Goal: Task Accomplishment & Management: Use online tool/utility

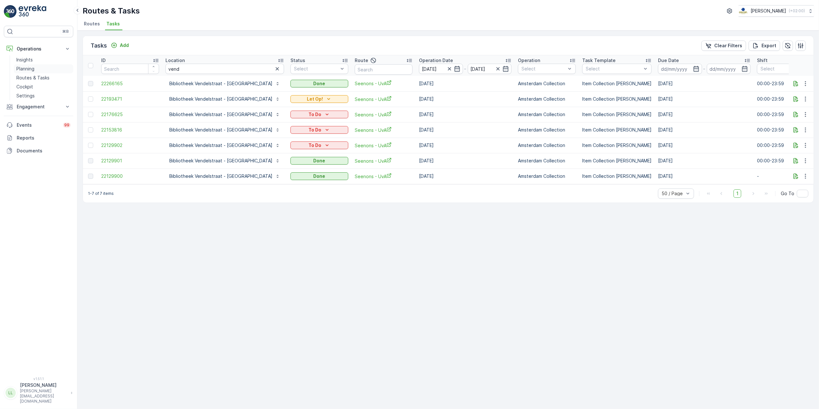
click at [22, 77] on p "Routes & Tasks" at bounding box center [32, 78] width 33 height 6
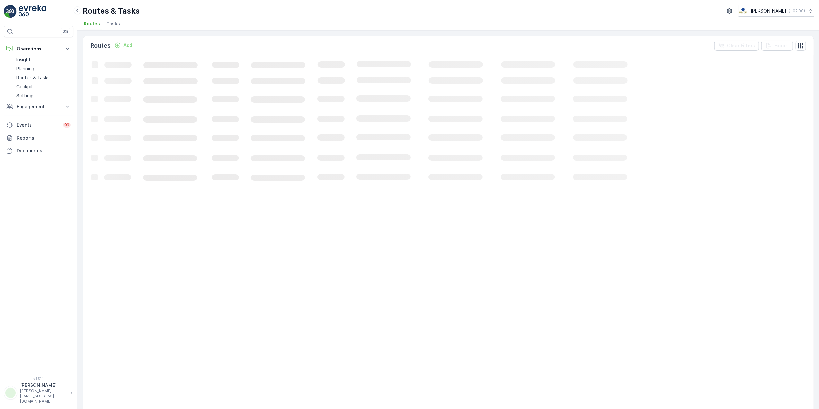
click at [110, 18] on div "Routes & Tasks Oscar Circulair ( +02:00 ) Routes Tasks" at bounding box center [447, 15] width 741 height 31
click at [112, 26] on span "Tasks" at bounding box center [112, 24] width 13 height 6
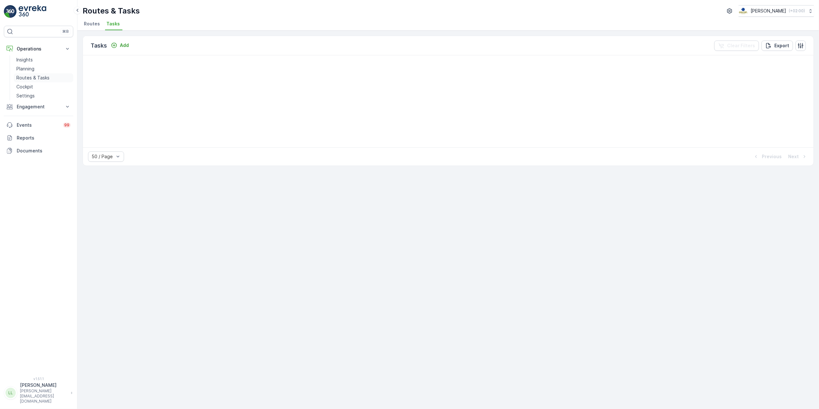
click at [33, 76] on p "Routes & Tasks" at bounding box center [32, 78] width 33 height 6
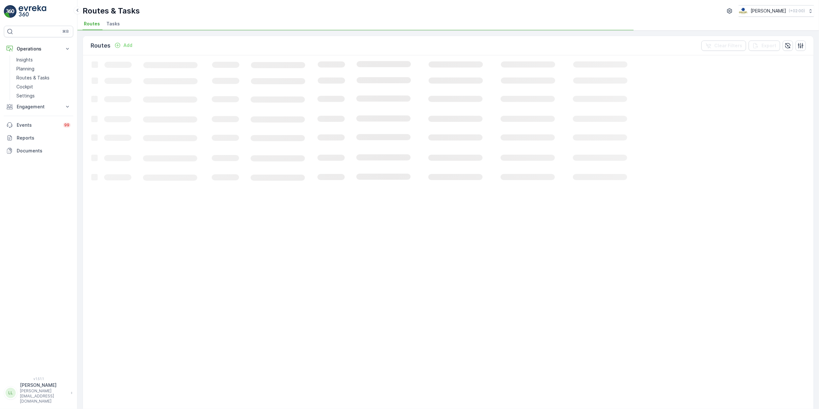
click at [109, 26] on span "Tasks" at bounding box center [112, 24] width 13 height 6
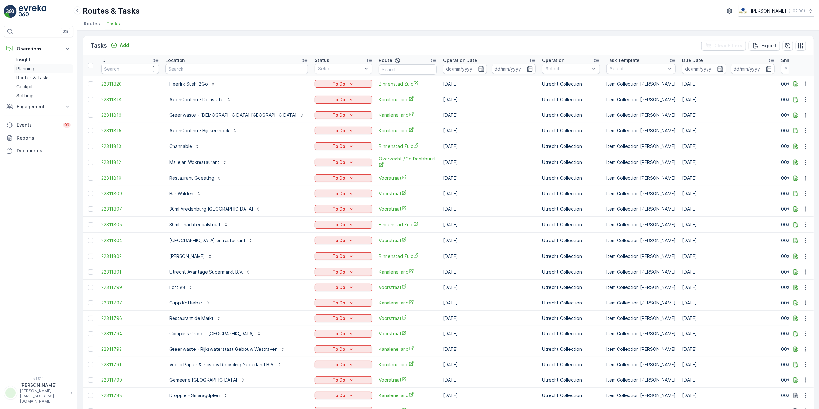
drag, startPoint x: 40, startPoint y: 78, endPoint x: 41, endPoint y: 72, distance: 5.7
click at [40, 77] on p "Routes & Tasks" at bounding box center [32, 78] width 33 height 6
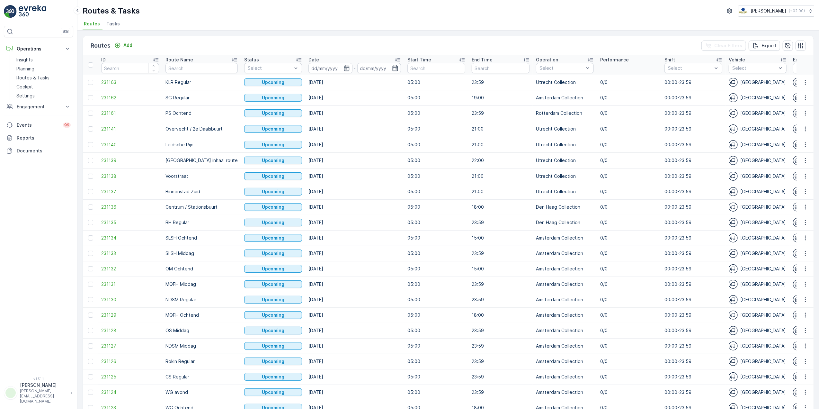
click at [112, 26] on span "Tasks" at bounding box center [112, 24] width 13 height 6
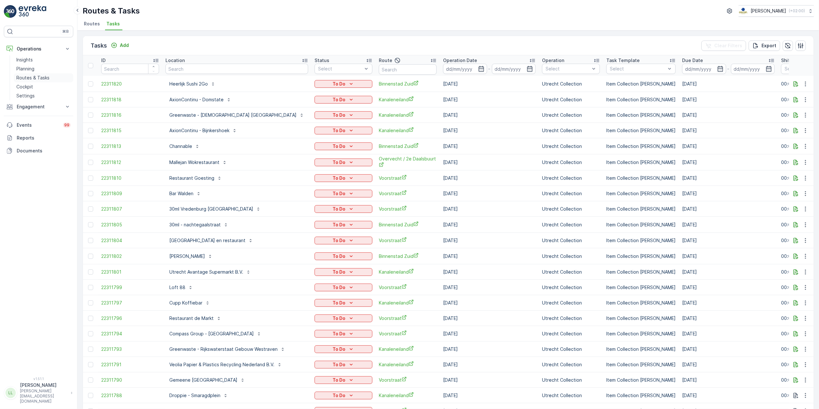
click at [36, 78] on p "Routes & Tasks" at bounding box center [32, 78] width 33 height 6
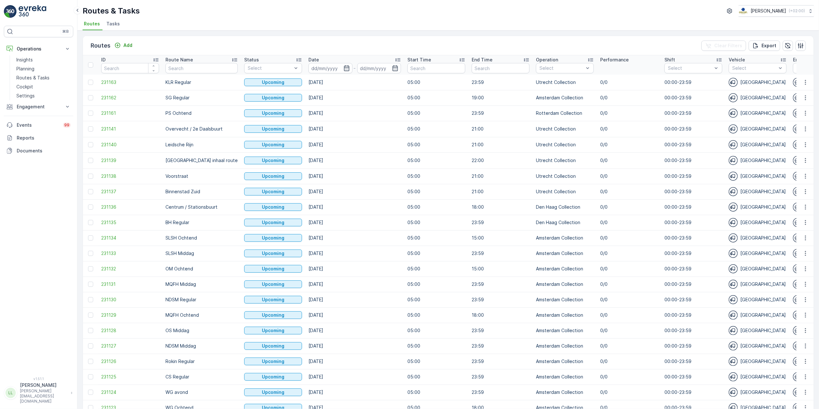
click at [115, 23] on span "Tasks" at bounding box center [112, 24] width 13 height 6
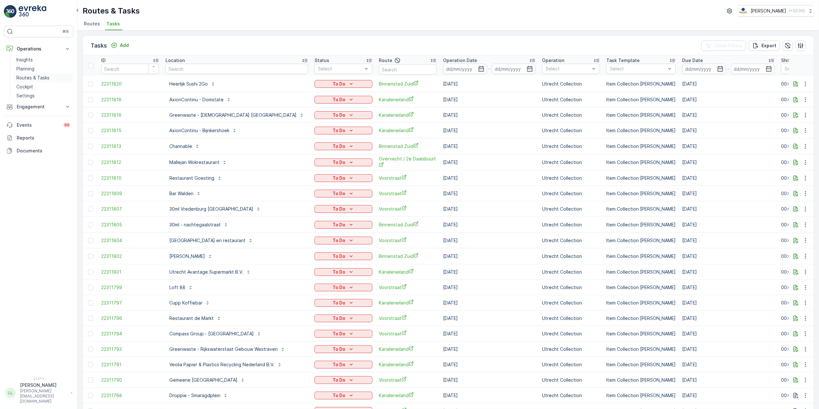
click at [36, 77] on p "Routes & Tasks" at bounding box center [32, 78] width 33 height 6
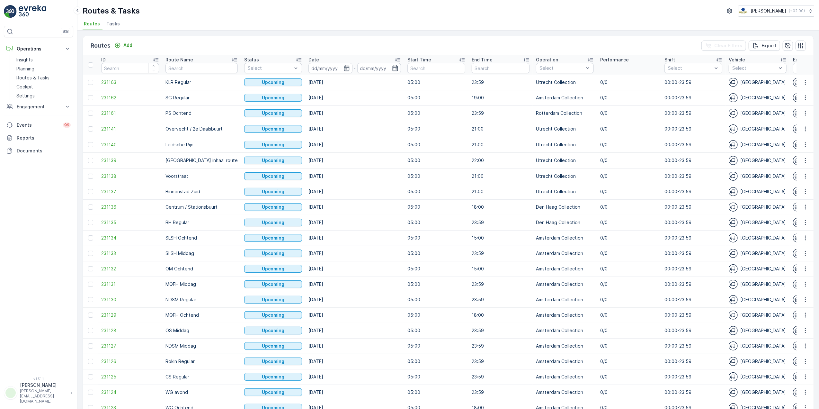
click at [111, 22] on span "Tasks" at bounding box center [112, 24] width 13 height 6
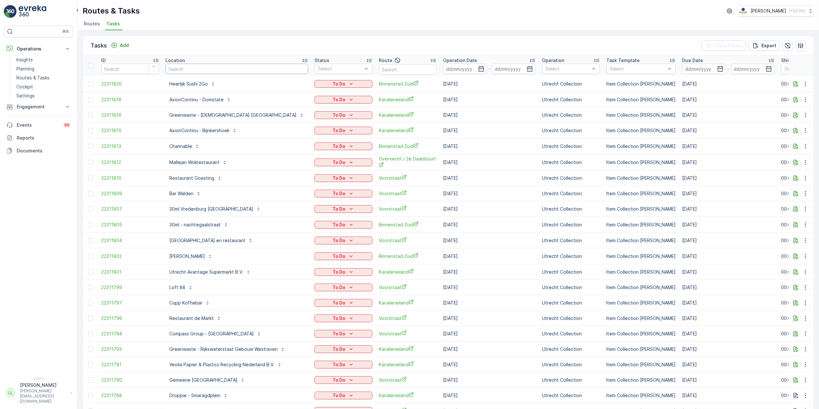
click at [232, 68] on input "text" at bounding box center [236, 69] width 143 height 10
type input "overve"
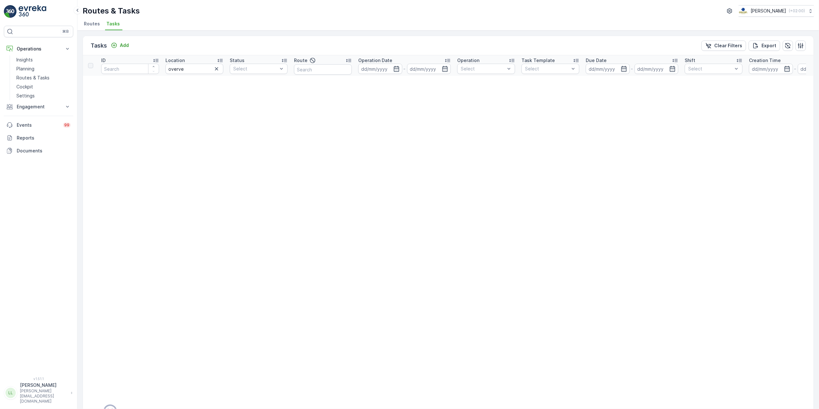
click at [217, 68] on icon "button" at bounding box center [216, 68] width 3 height 3
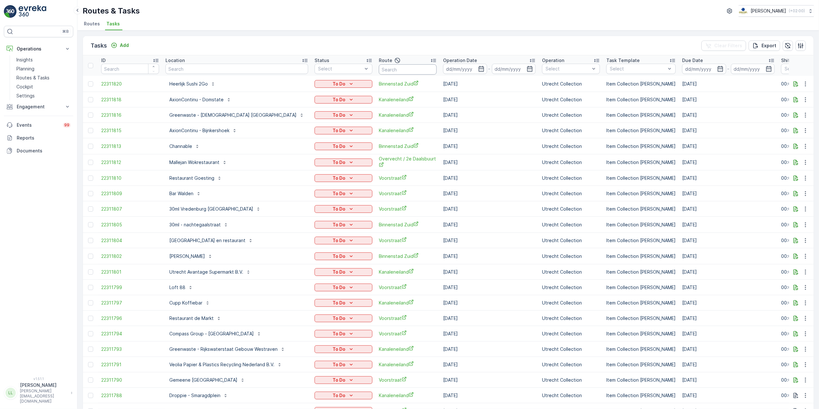
click at [391, 70] on input "text" at bounding box center [408, 69] width 58 height 10
type input "overvecht"
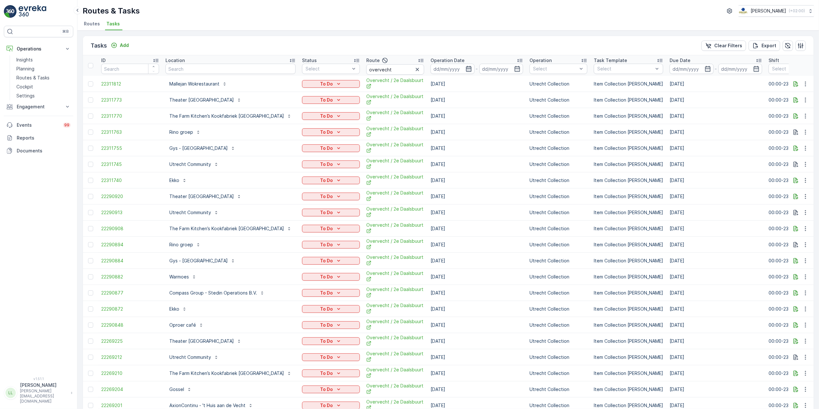
click at [465, 67] on icon "button" at bounding box center [468, 69] width 6 height 6
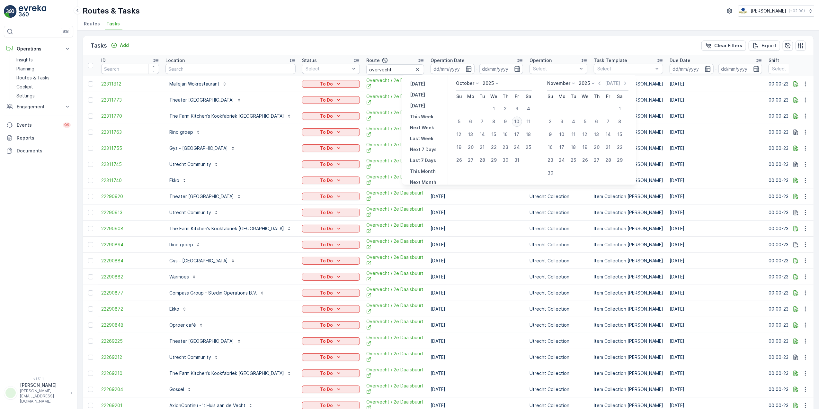
click at [520, 122] on div "10" at bounding box center [517, 121] width 10 height 10
type input "[DATE]"
click at [520, 122] on div "10" at bounding box center [517, 121] width 10 height 10
type input "[DATE]"
click at [520, 122] on div "10" at bounding box center [517, 121] width 10 height 10
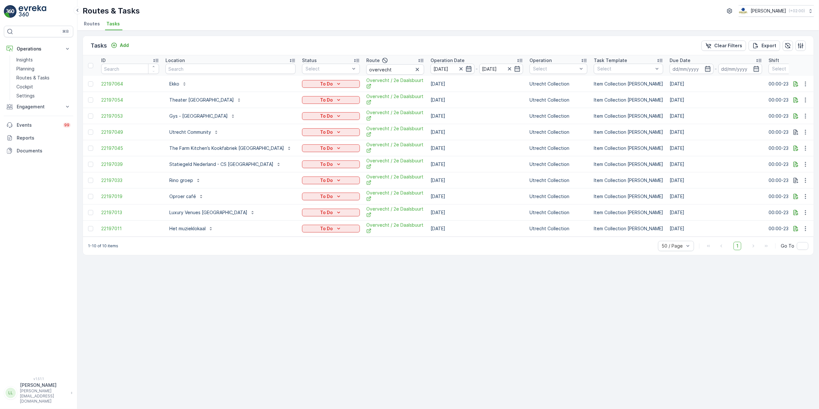
click at [465, 70] on icon "button" at bounding box center [468, 69] width 6 height 6
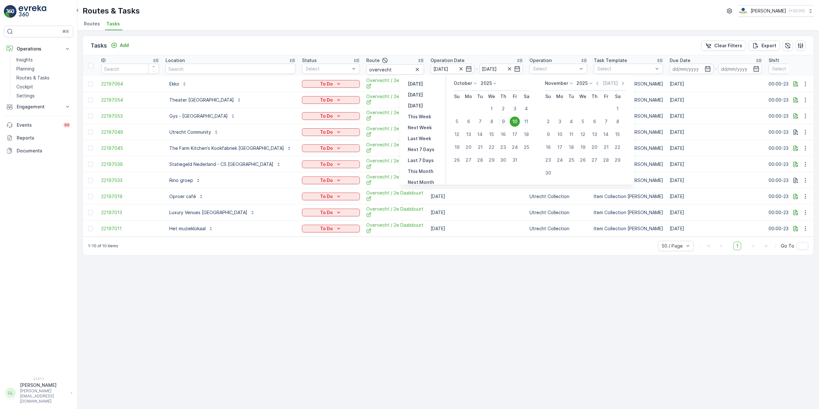
click at [505, 121] on div "9" at bounding box center [503, 121] width 10 height 10
type input "09.10.2025"
click at [505, 121] on div "9" at bounding box center [503, 121] width 10 height 10
type input "09.10.2025"
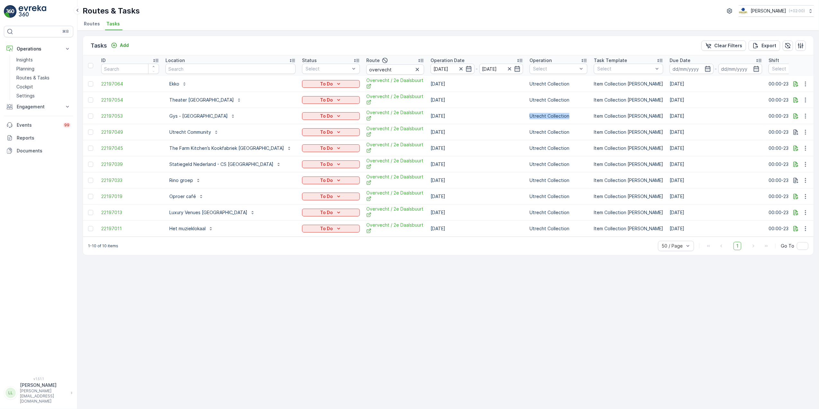
click at [526, 121] on td "Utrecht Collection" at bounding box center [558, 116] width 64 height 16
drag, startPoint x: 505, startPoint y: 121, endPoint x: 472, endPoint y: 44, distance: 84.0
click at [472, 44] on div "Tasks Add Clear Filters Export" at bounding box center [448, 45] width 730 height 19
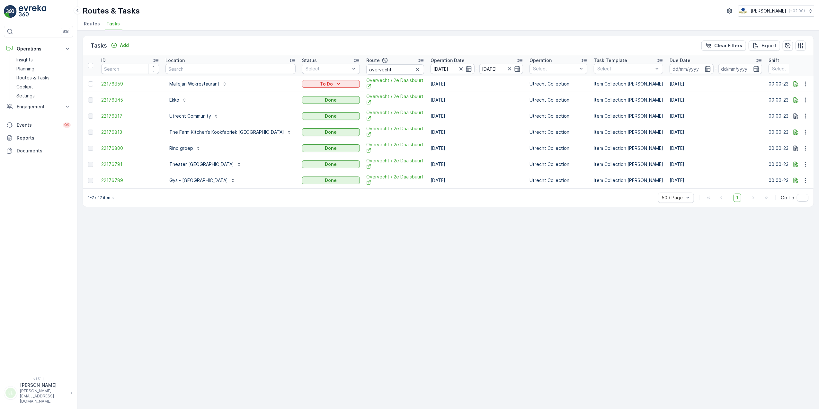
click at [465, 70] on icon "button" at bounding box center [468, 69] width 6 height 6
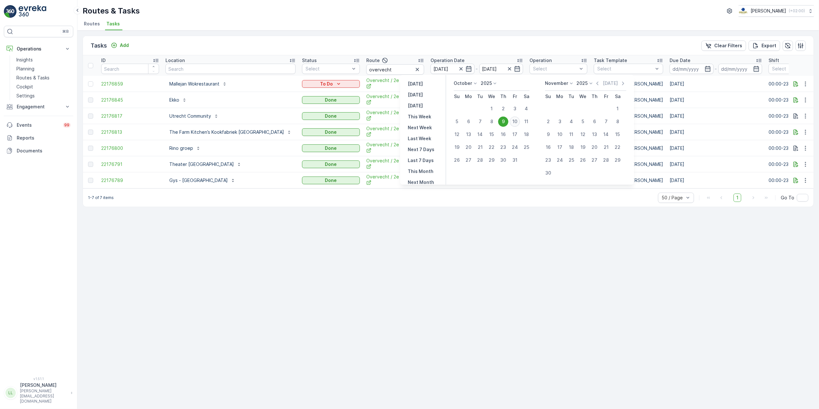
click at [517, 124] on div "10" at bounding box center [514, 121] width 10 height 10
type input "[DATE]"
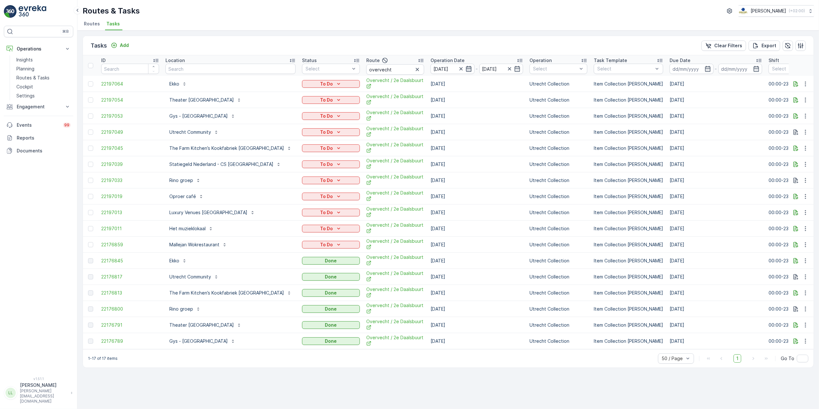
click at [465, 70] on icon "button" at bounding box center [468, 69] width 6 height 6
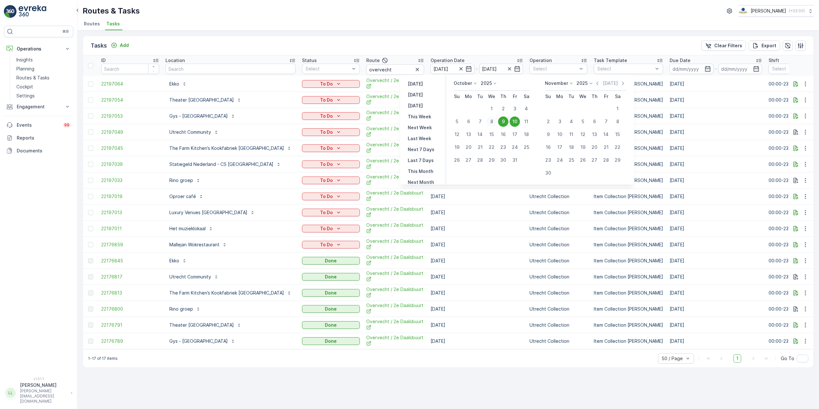
click at [491, 121] on div "8" at bounding box center [491, 121] width 10 height 10
type input "08.10.2025"
click at [491, 121] on div "8" at bounding box center [491, 121] width 10 height 10
type input "08.10.2025"
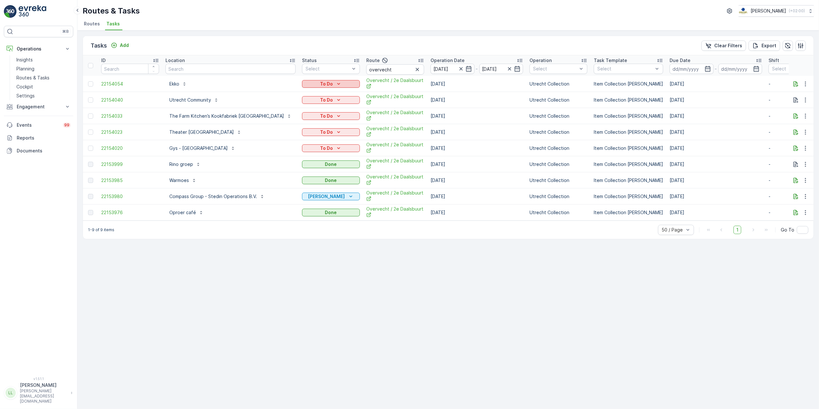
click at [335, 84] on icon "To Do" at bounding box center [338, 84] width 6 height 6
click at [327, 30] on div "Routes & Tasks Oscar Circulair ( +02:00 ) Routes Tasks" at bounding box center [447, 15] width 741 height 31
drag, startPoint x: 369, startPoint y: 69, endPoint x: 314, endPoint y: 80, distance: 56.4
click at [314, 80] on table "ID Location Status Select Route overvecht Operation Date 08.10.2025 - 08.10.202…" at bounding box center [614, 137] width 1063 height 165
type input "binn"
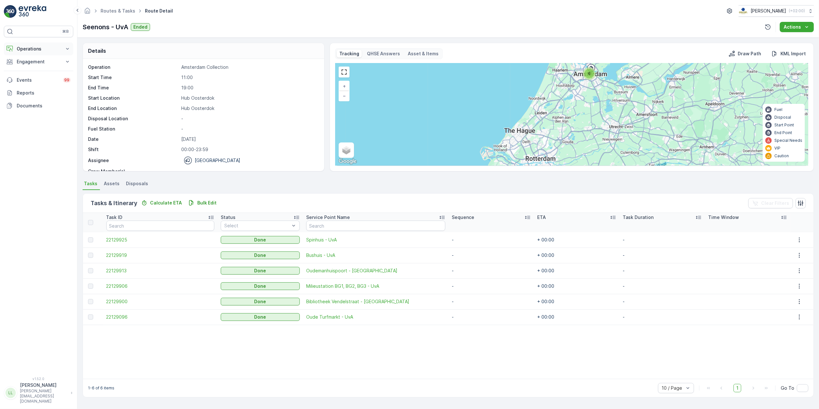
click at [42, 49] on p "Operations" at bounding box center [39, 49] width 44 height 6
click at [29, 80] on p "Routes & Tasks" at bounding box center [32, 78] width 33 height 6
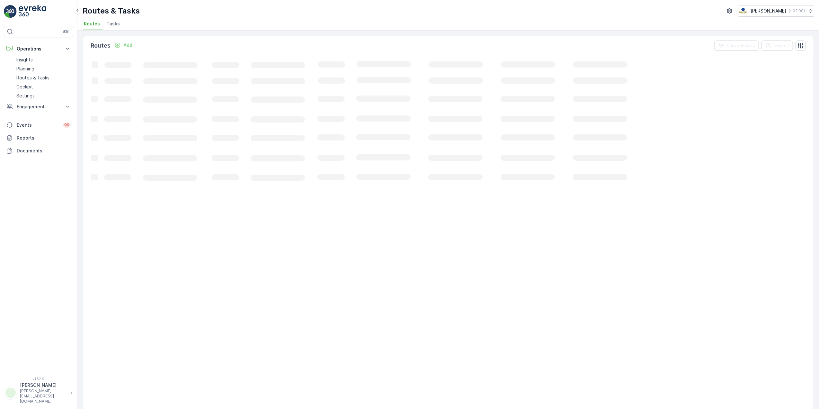
click at [112, 24] on span "Tasks" at bounding box center [112, 24] width 13 height 6
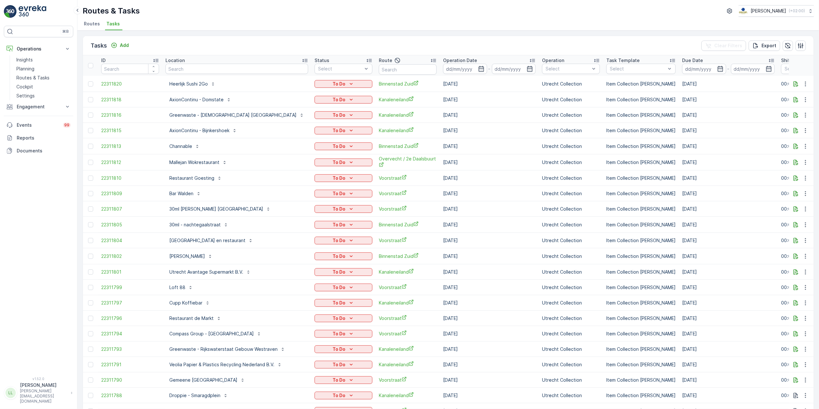
click at [270, 67] on input "text" at bounding box center [236, 69] width 143 height 10
click at [385, 67] on input "text" at bounding box center [408, 69] width 58 height 10
type input "voor"
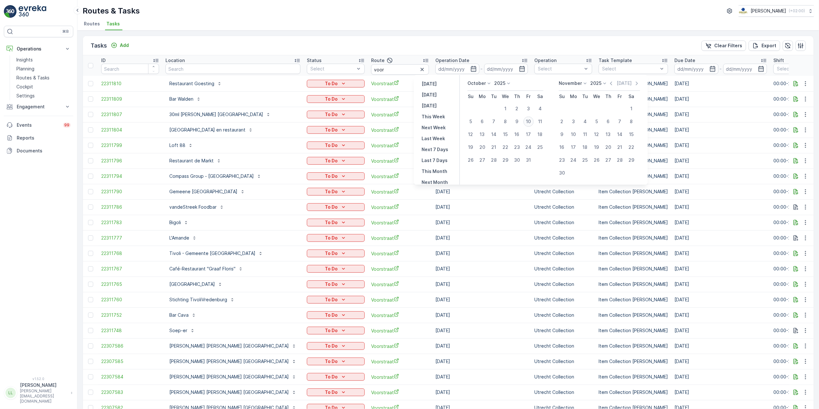
click at [529, 123] on div "10" at bounding box center [528, 121] width 10 height 10
type input "[DATE]"
click at [529, 123] on div "10" at bounding box center [528, 121] width 10 height 10
type input "[DATE]"
click at [529, 123] on div "10" at bounding box center [528, 121] width 10 height 10
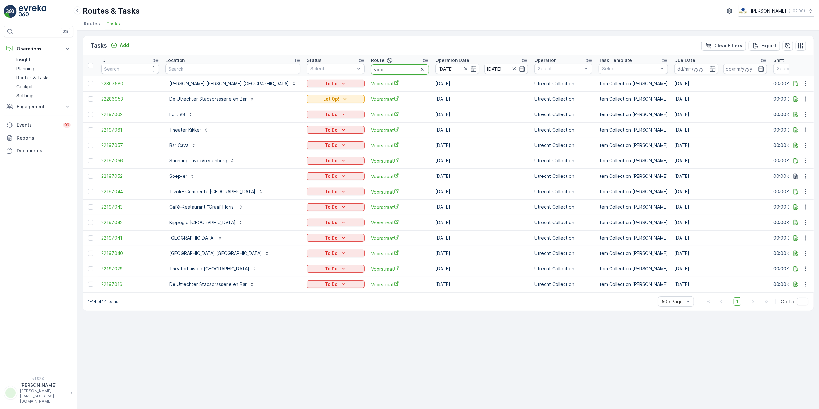
drag, startPoint x: 326, startPoint y: 73, endPoint x: 299, endPoint y: 75, distance: 27.0
click at [299, 75] on tr "ID Location Status Select Route voor Operation Date 10.10.2025 - 10.10.2025 Ope…" at bounding box center [617, 65] width 1068 height 21
type input "over"
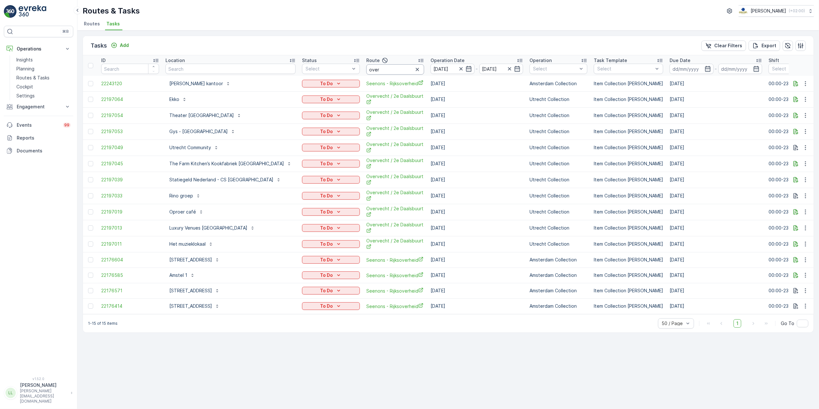
click at [366, 68] on input "over" at bounding box center [395, 69] width 58 height 10
type input "overvec"
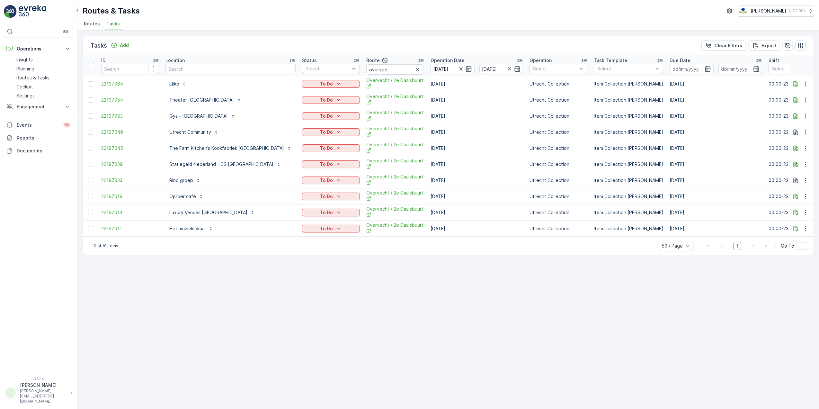
click at [465, 69] on icon "button" at bounding box center [468, 69] width 6 height 6
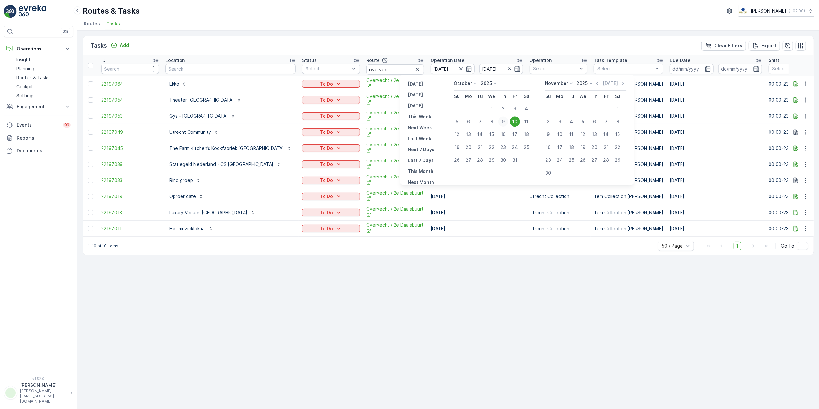
click at [502, 121] on div "9" at bounding box center [503, 121] width 10 height 10
type input "[DATE]"
click at [502, 121] on div "9" at bounding box center [503, 121] width 10 height 10
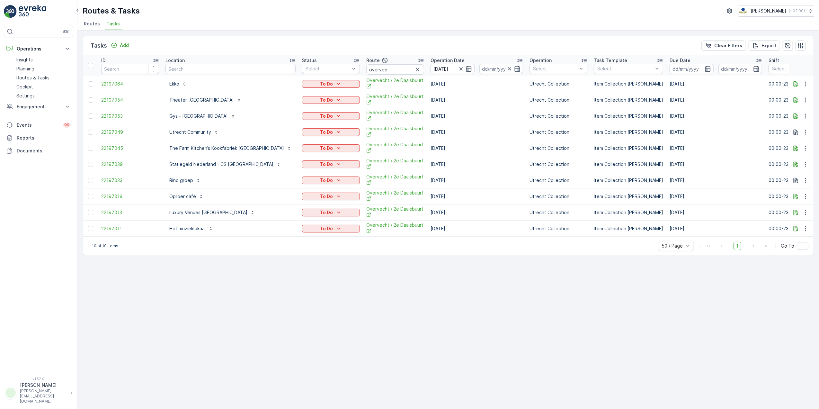
type input "[DATE]"
click at [526, 121] on td "Utrecht Collection" at bounding box center [558, 116] width 64 height 16
drag, startPoint x: 502, startPoint y: 121, endPoint x: 437, endPoint y: 50, distance: 95.7
click at [437, 50] on div "Tasks Add Clear Filters Export" at bounding box center [448, 45] width 730 height 19
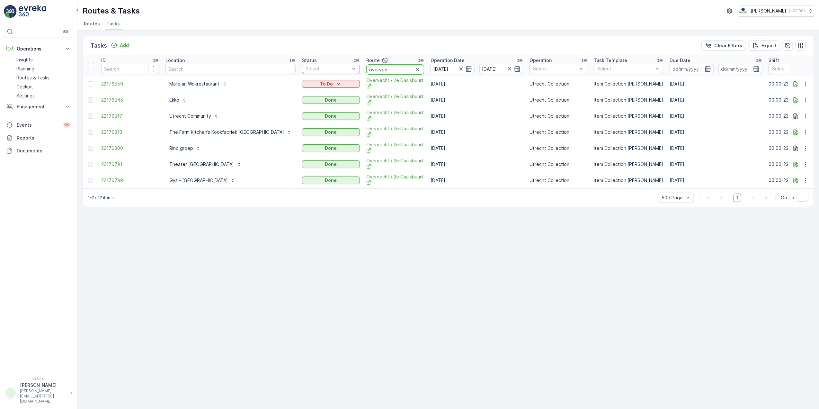
drag, startPoint x: 358, startPoint y: 69, endPoint x: 313, endPoint y: 71, distance: 45.0
click at [314, 71] on tr "ID Location Status Select Route overvec Operation Date 09.10.2025 - 09.10.2025 …" at bounding box center [614, 65] width 1063 height 21
type input "binn"
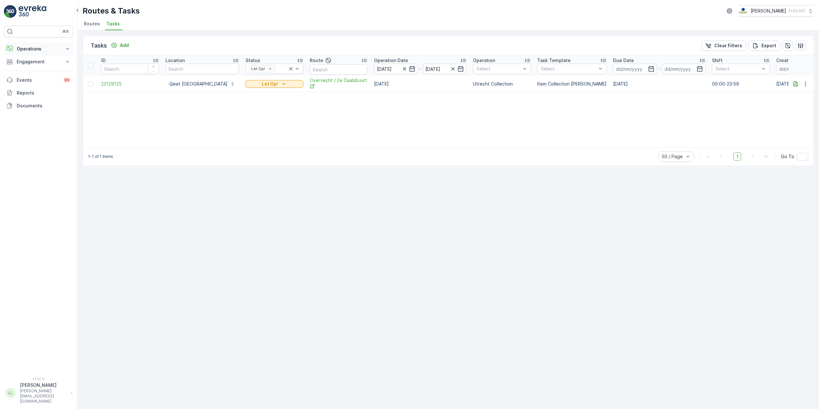
click at [44, 50] on p "Operations" at bounding box center [39, 49] width 44 height 6
click at [35, 76] on p "Routes & Tasks" at bounding box center [32, 78] width 33 height 6
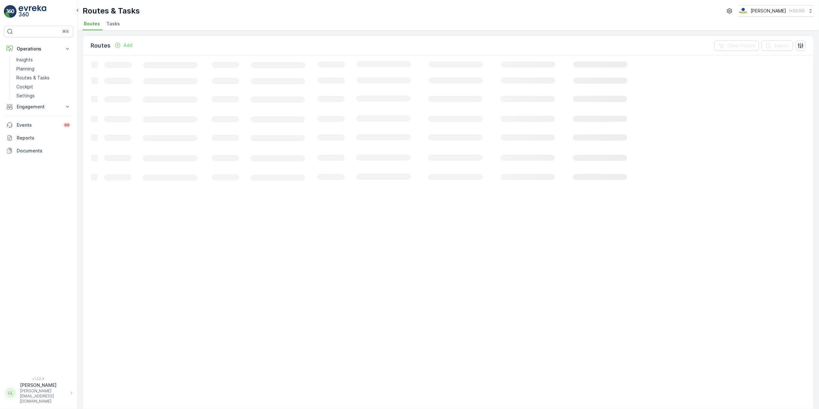
click at [111, 25] on span "Tasks" at bounding box center [112, 24] width 13 height 6
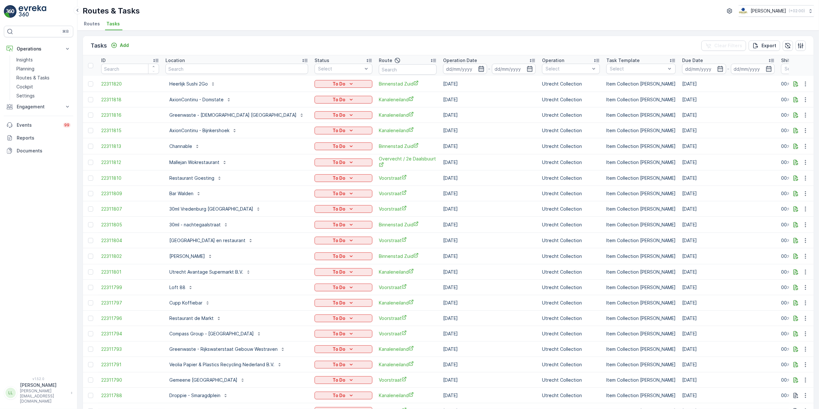
click at [478, 69] on icon "button" at bounding box center [481, 69] width 6 height 6
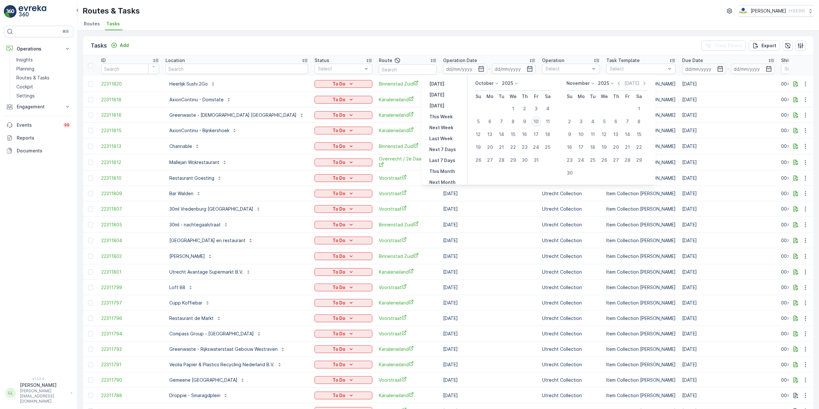
click at [539, 119] on div "10" at bounding box center [536, 121] width 10 height 10
type input "[DATE]"
click at [539, 119] on div "10" at bounding box center [536, 121] width 10 height 10
type input "[DATE]"
click at [538, 120] on div "10" at bounding box center [536, 121] width 10 height 10
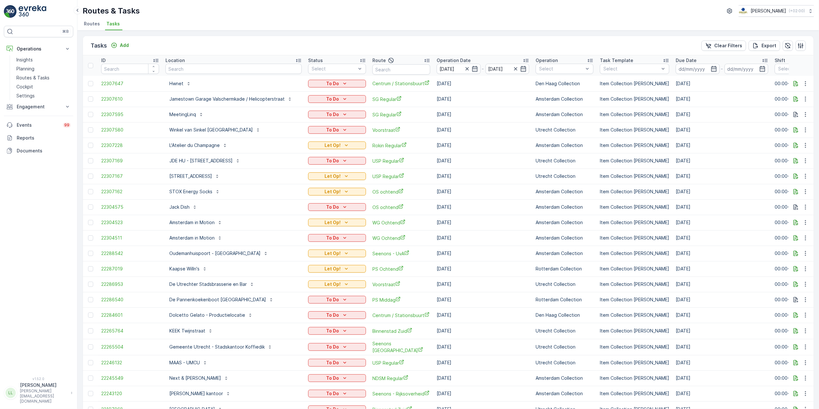
click at [409, 71] on input "text" at bounding box center [401, 69] width 58 height 10
click at [405, 71] on input "text" at bounding box center [401, 69] width 58 height 10
type input "over"
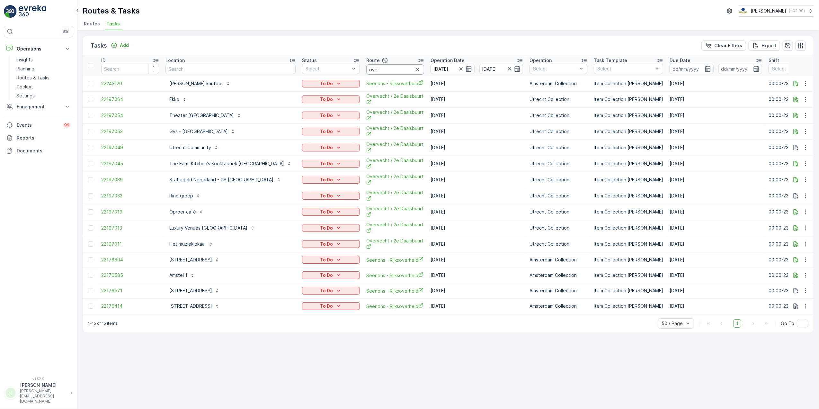
click at [366, 71] on input "over" at bounding box center [395, 69] width 58 height 10
type input "overve"
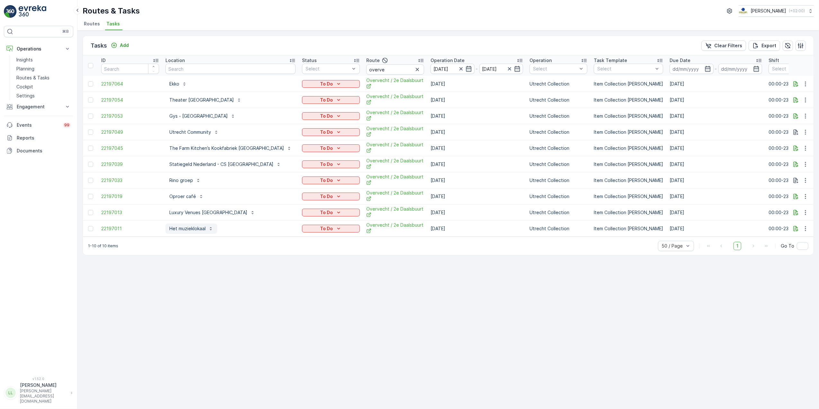
click at [196, 231] on p "Het muzieklokaal" at bounding box center [187, 228] width 36 height 6
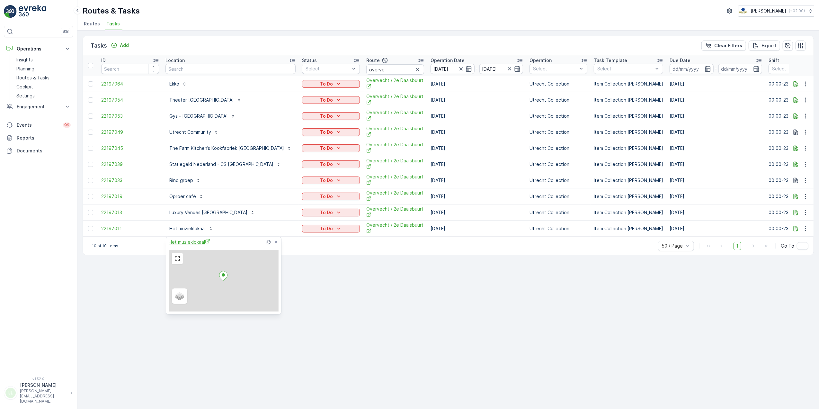
click at [189, 243] on span "Het muzieklokaal" at bounding box center [189, 241] width 41 height 7
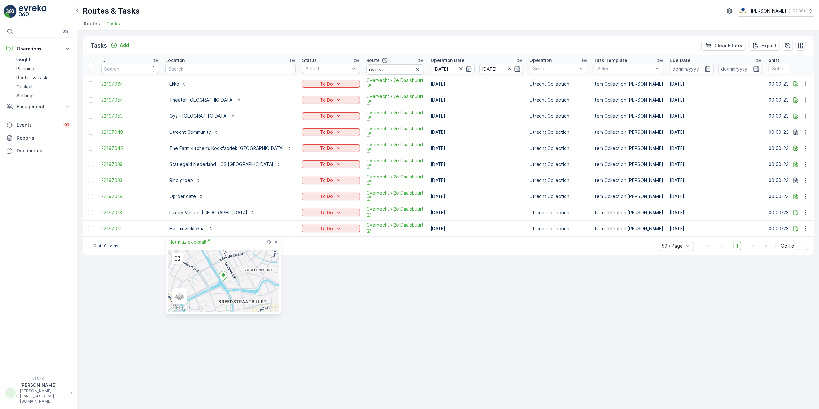
click at [349, 297] on div "Tasks Add Clear Filters Export ID Location Status Select Route overve Operation…" at bounding box center [447, 220] width 741 height 378
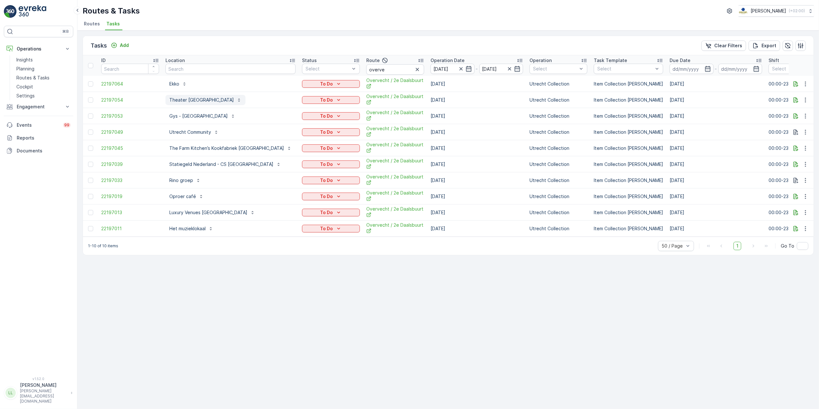
click at [205, 97] on p "Theater Utrecht & café Kien" at bounding box center [201, 100] width 65 height 6
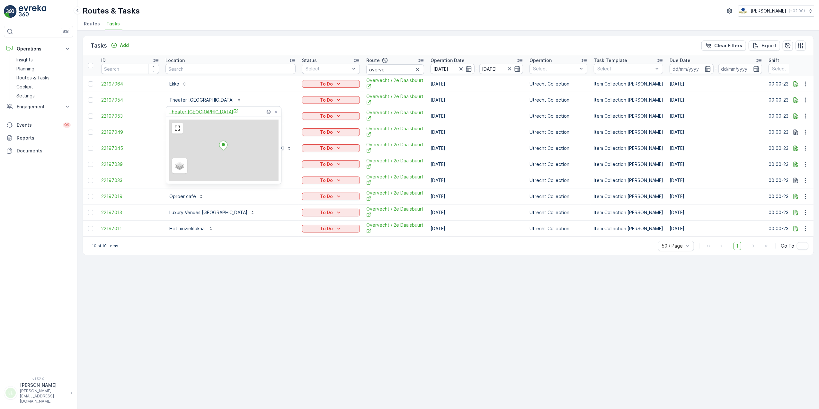
click at [211, 112] on span "Theater Utrecht & café Kien" at bounding box center [204, 111] width 70 height 7
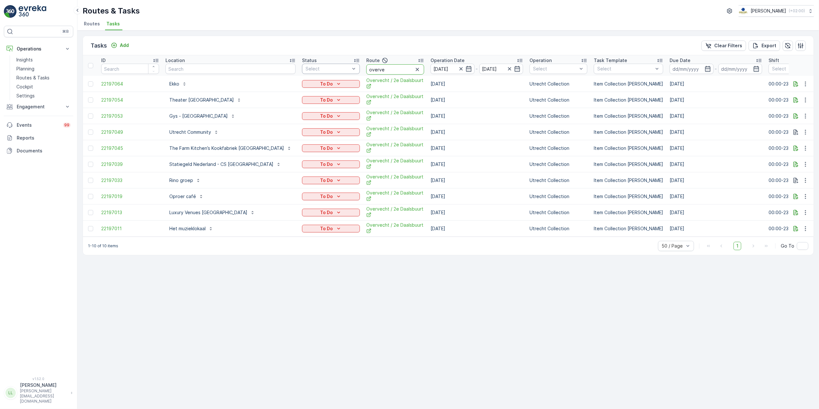
drag, startPoint x: 359, startPoint y: 66, endPoint x: 323, endPoint y: 69, distance: 36.2
click at [318, 66] on tr "ID Location Status Select Route overve Operation Date 10.10.2025 - 10.10.2025 O…" at bounding box center [614, 65] width 1063 height 21
type input "binnen"
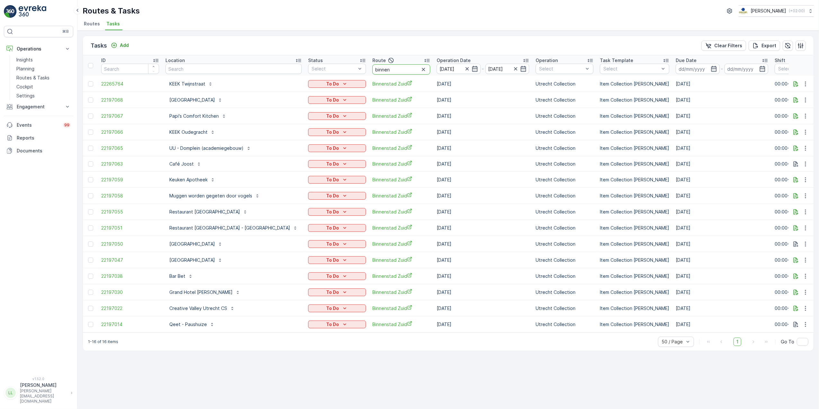
drag, startPoint x: 360, startPoint y: 69, endPoint x: 301, endPoint y: 77, distance: 60.0
click at [301, 77] on table "ID Location Status Select Route binnen Operation Date 10.10.2025 - 10.10.2025 O…" at bounding box center [617, 193] width 1069 height 277
type input "se"
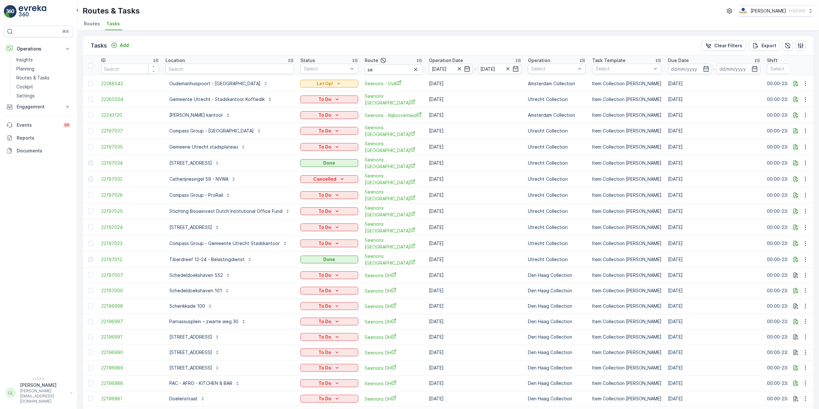
click at [381, 71] on input "se" at bounding box center [394, 69] width 58 height 10
type input "seenon"
click at [405, 71] on input "seenon" at bounding box center [394, 69] width 58 height 10
type input "seenons u"
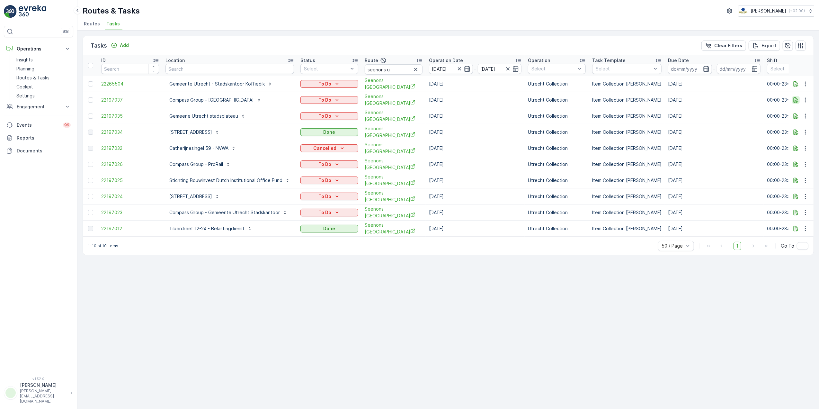
click at [797, 102] on button "button" at bounding box center [796, 100] width 8 height 8
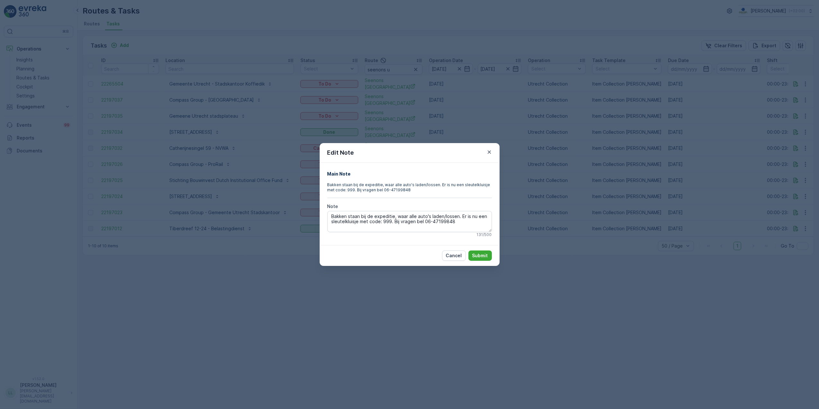
click at [643, 156] on div "Edit Note Main Note Bakken staan bij de expeditie, waar alle auto's laden/losse…" at bounding box center [409, 204] width 819 height 409
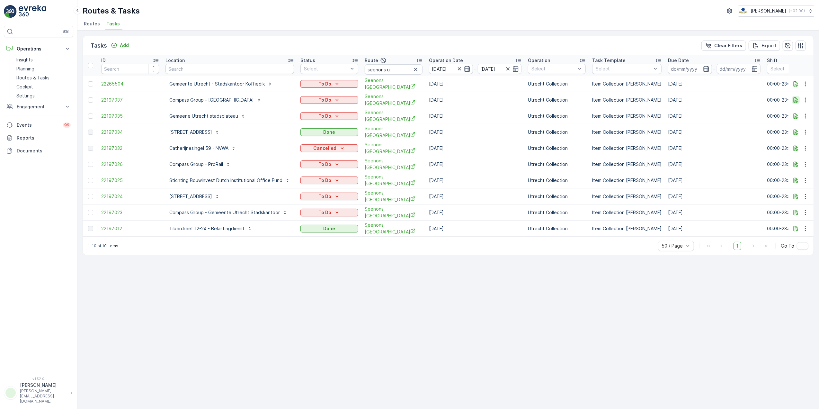
click at [797, 98] on icon "button" at bounding box center [795, 99] width 5 height 5
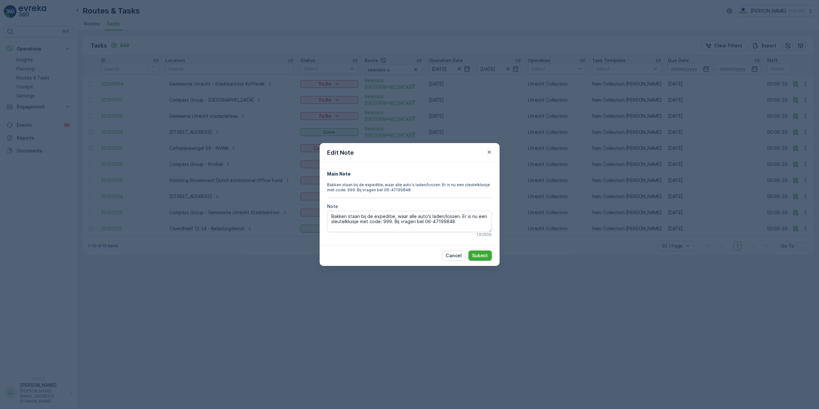
click at [545, 208] on div "Edit Note Main Note Bakken staan bij de expeditie, waar alle auto's laden/losse…" at bounding box center [409, 204] width 819 height 409
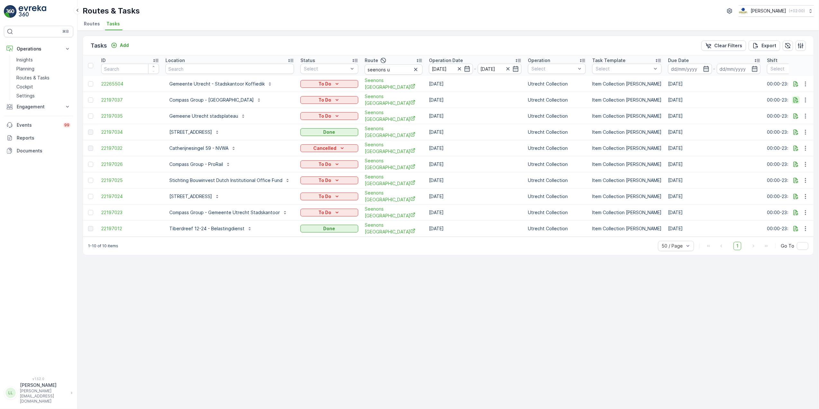
click at [797, 100] on icon "button" at bounding box center [795, 99] width 5 height 5
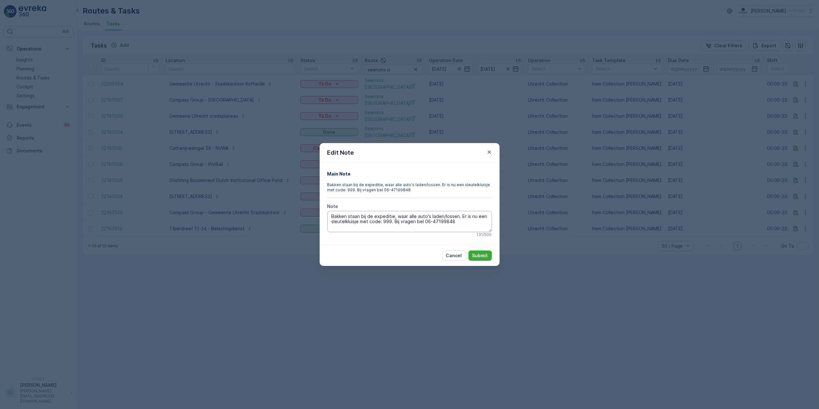
click at [468, 223] on textarea "Bakken staan bij de expeditie, waar alle auto's laden/lossen. Er is nu een sleu…" at bounding box center [409, 221] width 164 height 21
click at [513, 215] on div "Edit Note Main Note Bakken staan bij de expeditie, waar alle auto's laden/losse…" at bounding box center [409, 204] width 819 height 409
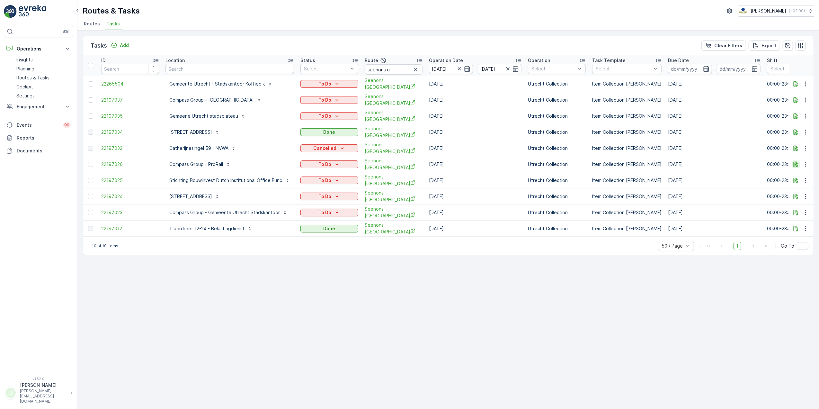
click at [797, 161] on icon "button" at bounding box center [795, 163] width 5 height 5
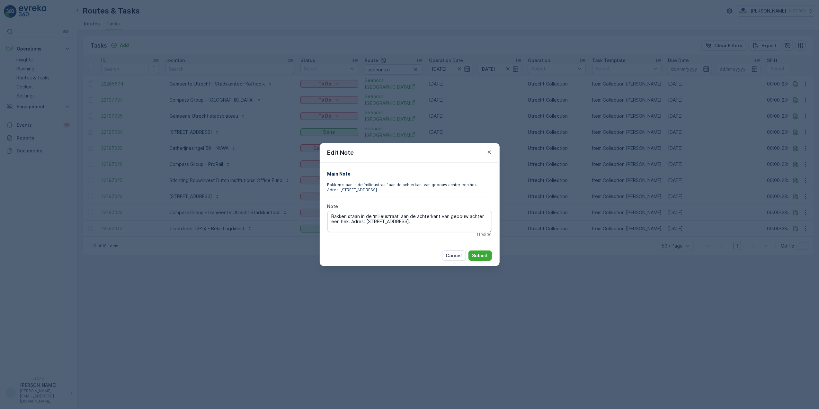
click at [534, 221] on div "Edit Note Main Note Bakken staan in de ‘milieustraat’ aan de achterkant van geb…" at bounding box center [409, 204] width 819 height 409
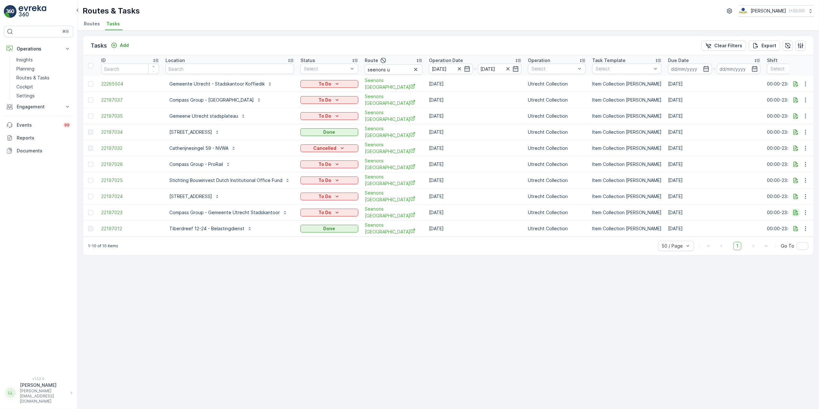
click at [796, 210] on icon "button" at bounding box center [795, 212] width 6 height 6
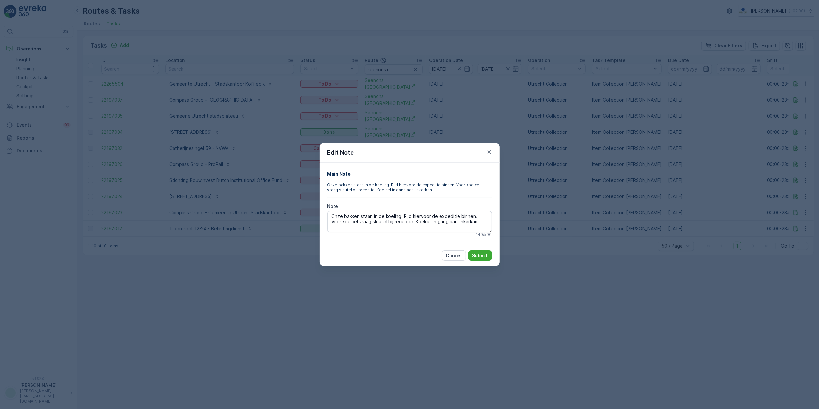
click at [596, 228] on div "Edit Note Main Note Onze bakken staan in de koeling. Rijd hiervoor de expeditie…" at bounding box center [409, 204] width 819 height 409
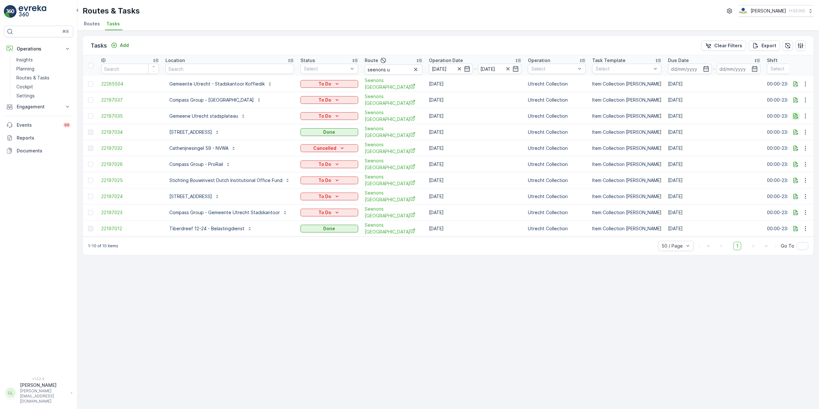
click at [797, 114] on icon "button" at bounding box center [795, 116] width 6 height 6
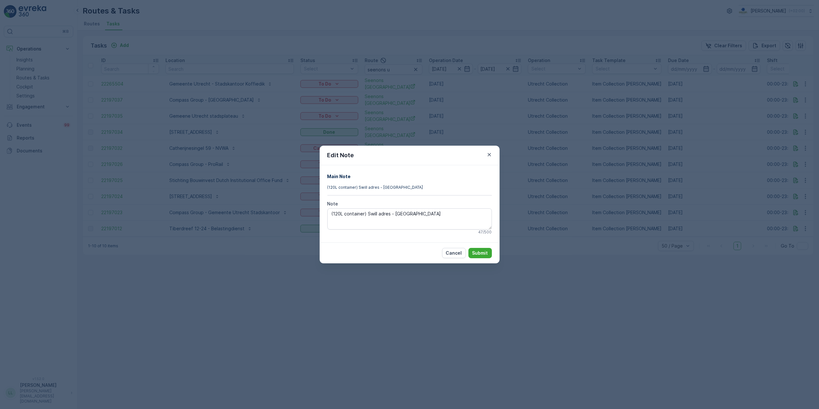
click at [401, 80] on div "Edit Note Main Note (120L container) Swill adres - Gemeente Utrecht Note (120L …" at bounding box center [409, 204] width 819 height 409
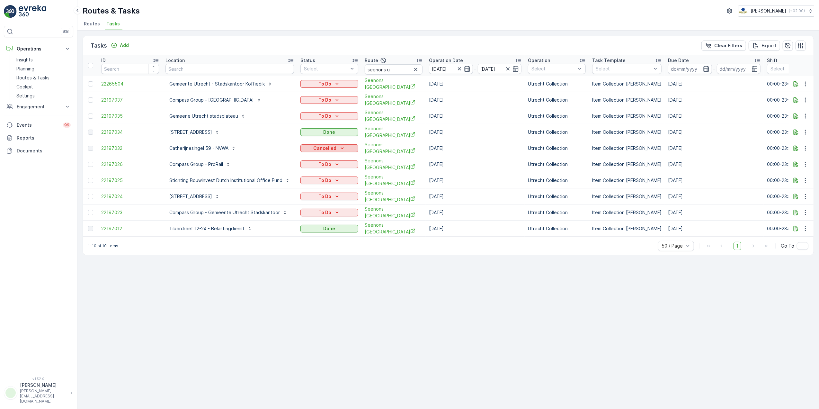
click at [336, 145] on div "Cancelled" at bounding box center [329, 148] width 53 height 6
click at [370, 35] on div "Tasks Add Clear Filters Export ID Location Status Select Route seenons u Operat…" at bounding box center [447, 220] width 741 height 378
click at [795, 161] on icon "button" at bounding box center [795, 164] width 6 height 6
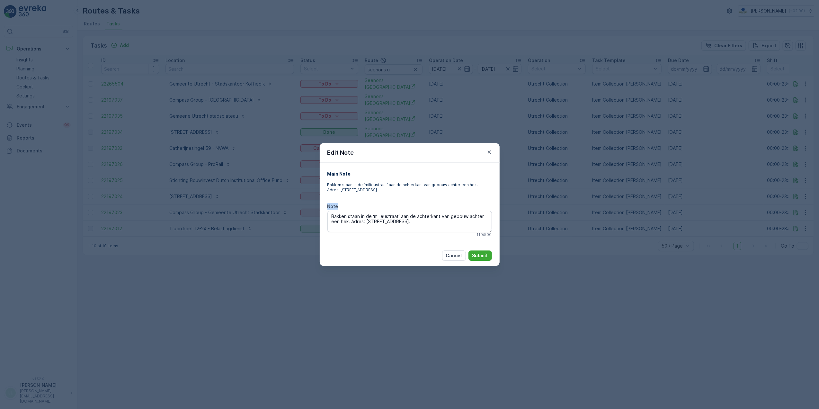
click at [551, 199] on div "Edit Note Main Note Bakken staan in de ‘milieustraat’ aan de achterkant van geb…" at bounding box center [409, 204] width 819 height 409
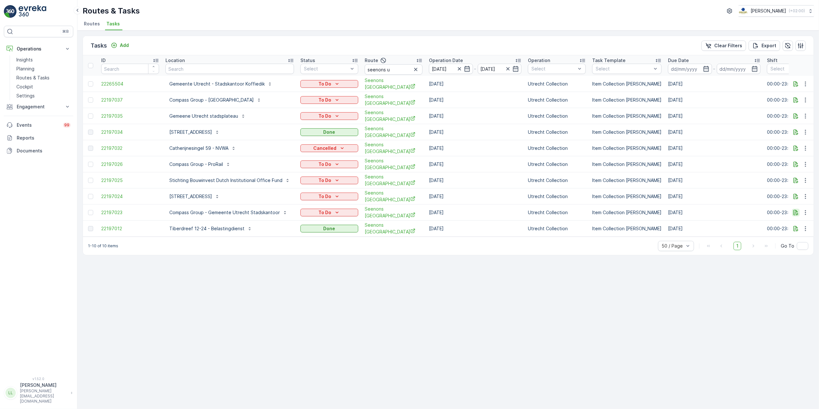
click at [796, 209] on icon "button" at bounding box center [795, 211] width 5 height 5
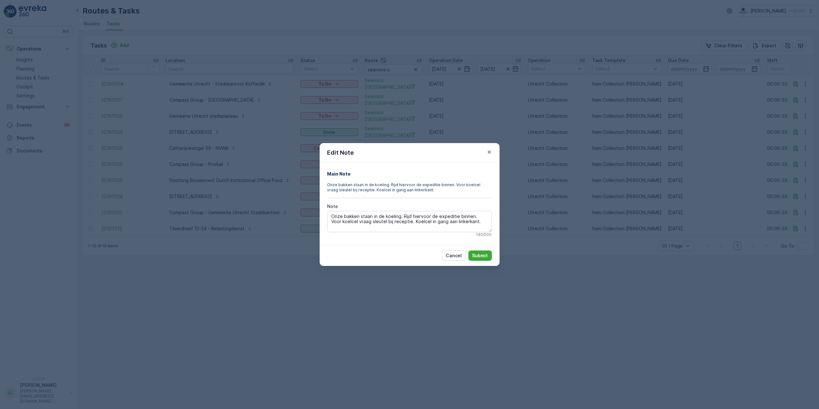
click at [643, 222] on div "Edit Note Main Note Onze bakken staan in de koeling. Rijd hiervoor de expeditie…" at bounding box center [409, 204] width 819 height 409
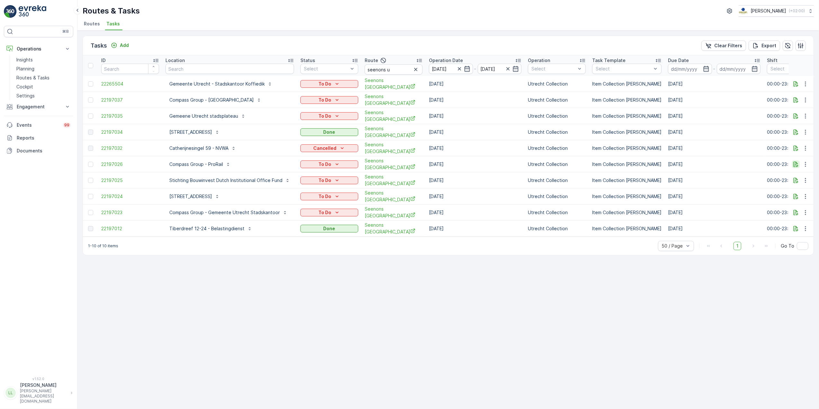
click at [794, 161] on icon "button" at bounding box center [795, 164] width 6 height 6
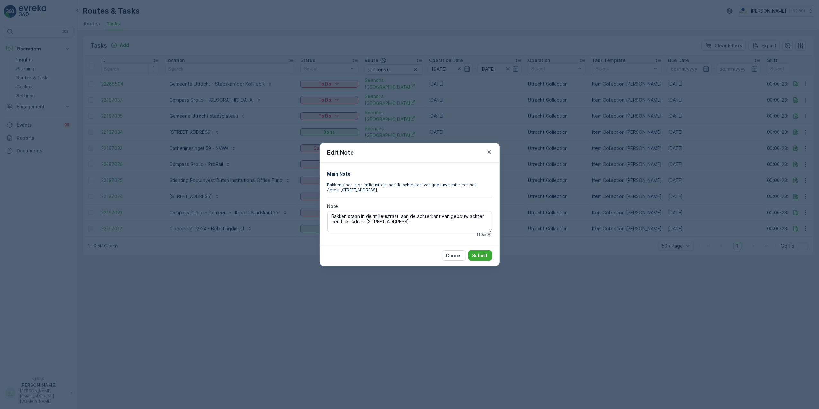
click at [597, 184] on div "Edit Note Main Note Bakken staan in de ‘milieustraat’ aan de achterkant van geb…" at bounding box center [409, 204] width 819 height 409
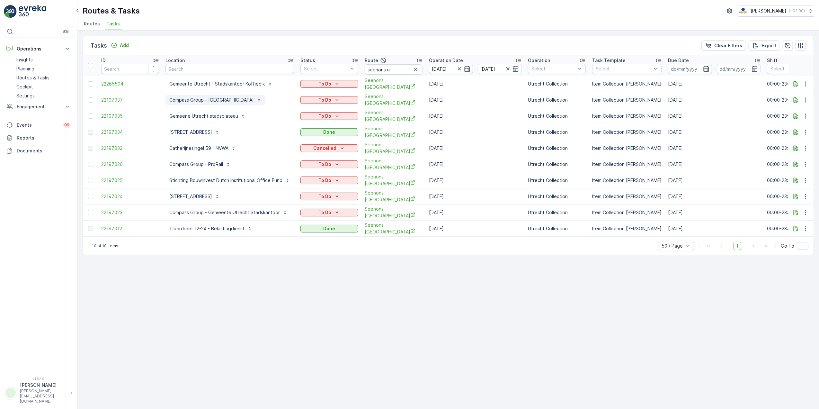
drag, startPoint x: 162, startPoint y: 96, endPoint x: 282, endPoint y: 101, distance: 119.6
click at [282, 101] on td "Compass Group - Kantoortoren Central Park Utrecht" at bounding box center [229, 100] width 135 height 16
copy p "Compass Group - Kantoortoren Central Park Utrecht"
drag, startPoint x: 164, startPoint y: 159, endPoint x: 228, endPoint y: 163, distance: 64.3
click at [228, 163] on td "Compass Group - ProRail" at bounding box center [229, 164] width 135 height 16
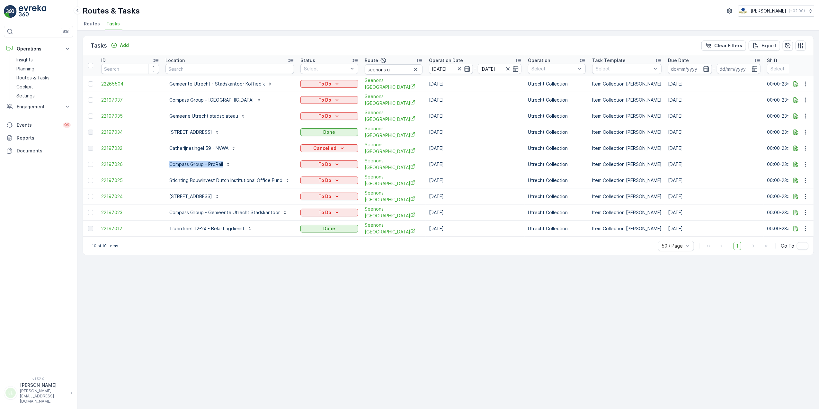
copy p "Compass Group - ProRail"
drag, startPoint x: 161, startPoint y: 204, endPoint x: 278, endPoint y: 211, distance: 116.8
click at [278, 211] on tr "22197023 Compass Group - Gemeente Utrecht Stadskantoor To Do Seenons Utrecht 10…" at bounding box center [614, 212] width 1062 height 16
copy tr "Compass Group - Gemeente Utrecht Stadskantoor"
click at [279, 38] on div "Tasks Add Clear Filters Export" at bounding box center [448, 45] width 730 height 19
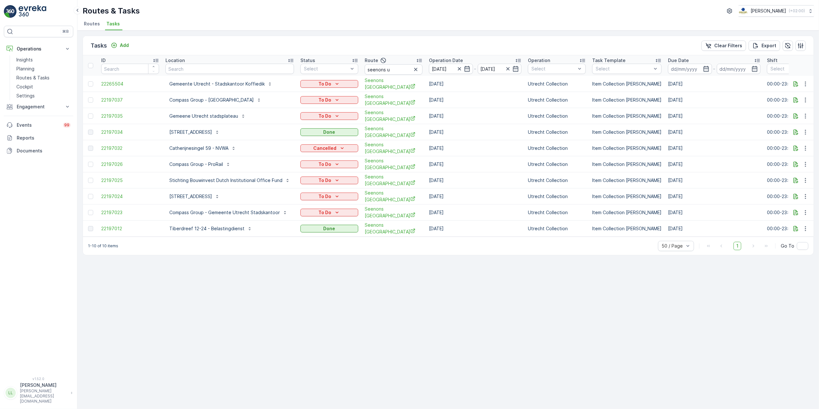
click at [162, 205] on td "Compass Group - Gemeente Utrecht Stadskantoor" at bounding box center [229, 212] width 135 height 16
drag, startPoint x: 165, startPoint y: 98, endPoint x: 267, endPoint y: 106, distance: 102.1
click at [267, 106] on td "Compass Group - Kantoortoren Central Park Utrecht" at bounding box center [229, 100] width 135 height 16
copy p "Compass Group - Kantoortoren Central Park Utrecht"
click at [246, 44] on div "Tasks Add Clear Filters Export" at bounding box center [448, 45] width 730 height 19
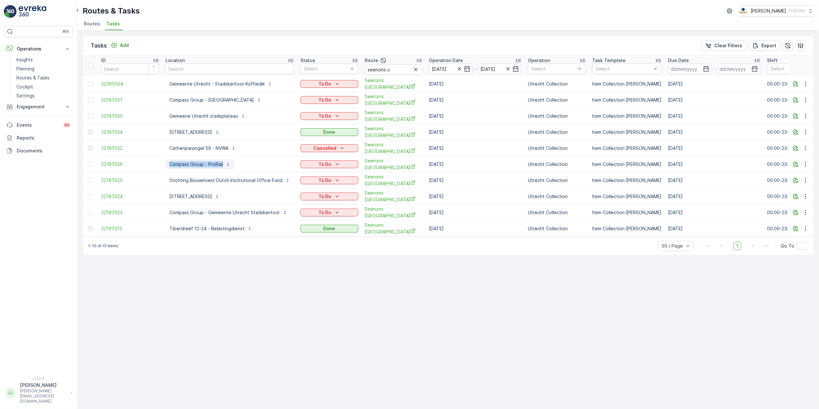
drag, startPoint x: 164, startPoint y: 160, endPoint x: 223, endPoint y: 161, distance: 58.2
click at [223, 161] on td "Compass Group - ProRail" at bounding box center [229, 164] width 135 height 16
copy p "Compass Group - ProRail"
click at [289, 40] on div "Tasks Add Clear Filters Export" at bounding box center [448, 45] width 730 height 19
click at [796, 162] on icon "button" at bounding box center [795, 164] width 6 height 6
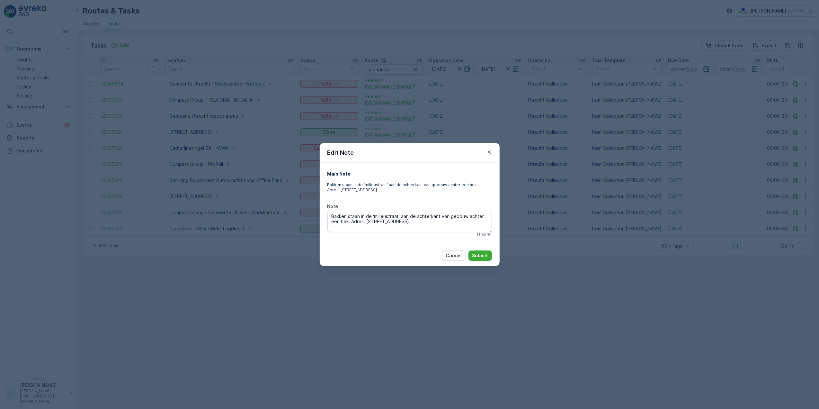
click at [784, 172] on div "Edit Note Main Note Bakken staan in de ‘milieustraat’ aan de achterkant van geb…" at bounding box center [409, 204] width 819 height 409
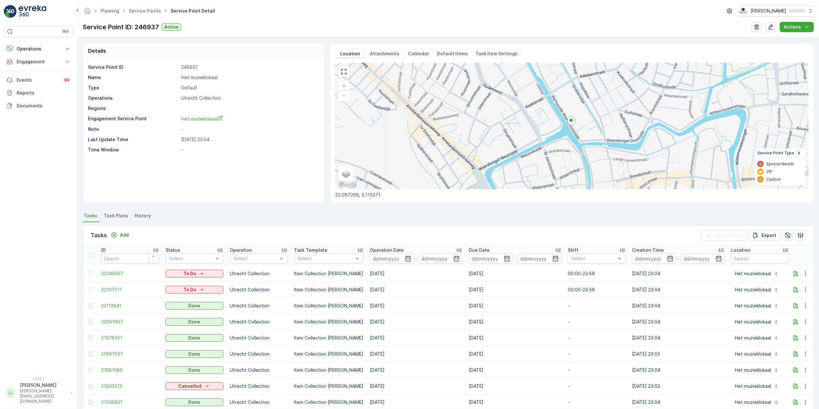
scroll to position [43, 0]
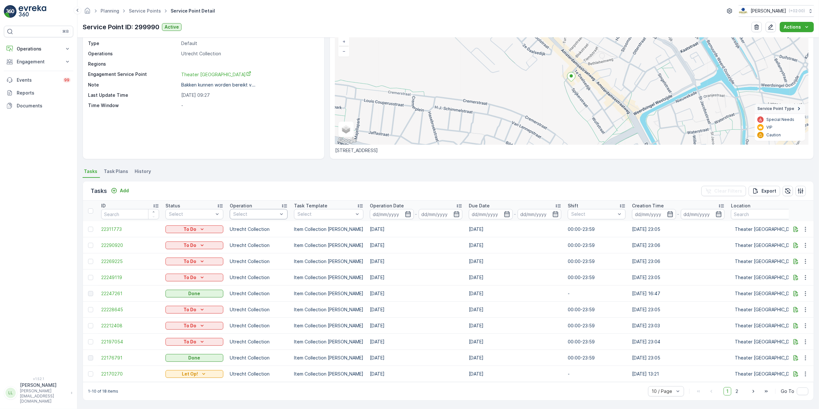
scroll to position [49, 0]
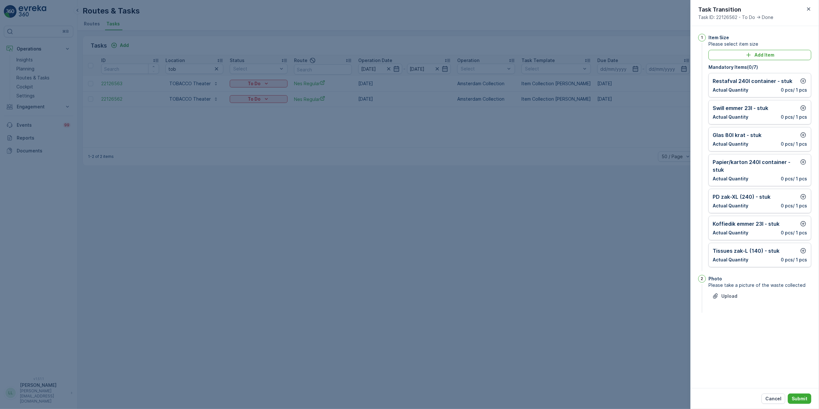
click at [544, 111] on div at bounding box center [409, 204] width 819 height 409
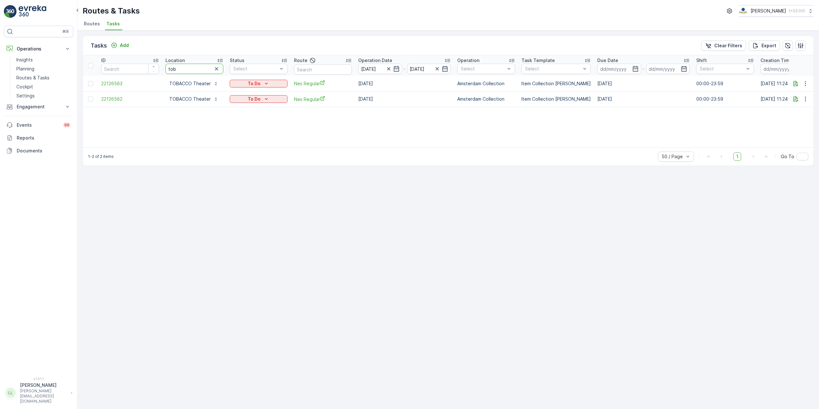
drag, startPoint x: 165, startPoint y: 66, endPoint x: 159, endPoint y: 66, distance: 5.8
click at [159, 66] on tr "ID Location tob Status Select Route Operation Date [DATE] - [DATE] Operation Se…" at bounding box center [578, 65] width 991 height 21
type input "opleid"
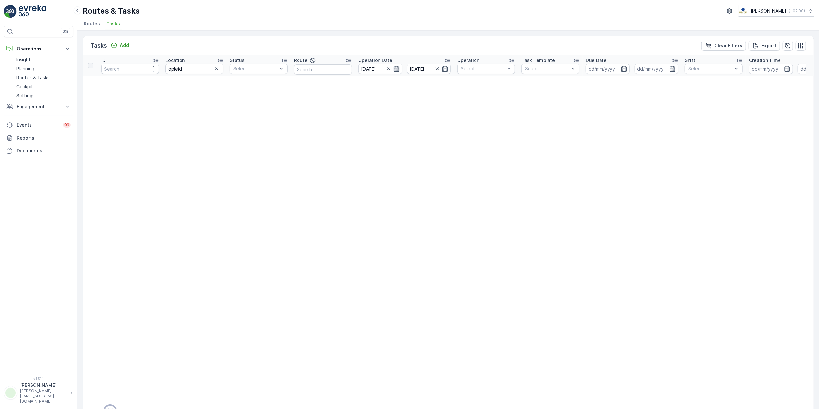
click at [393, 70] on icon "button" at bounding box center [396, 69] width 6 height 6
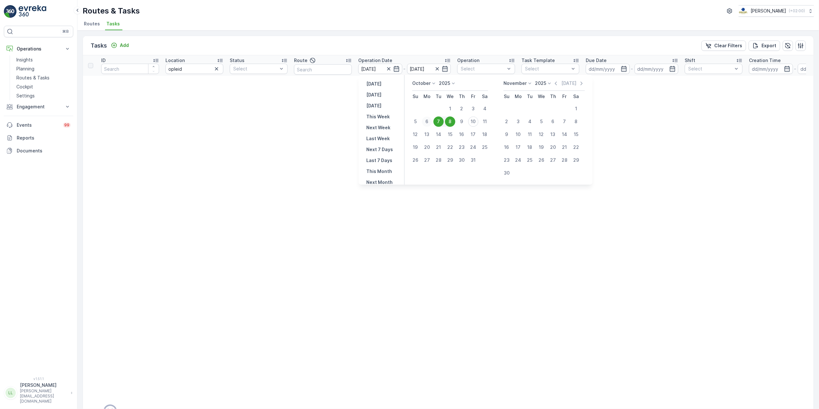
click at [426, 120] on div "6" at bounding box center [427, 121] width 10 height 10
type input "[DATE]"
click at [438, 134] on div "14" at bounding box center [438, 134] width 10 height 10
type input "[DATE]"
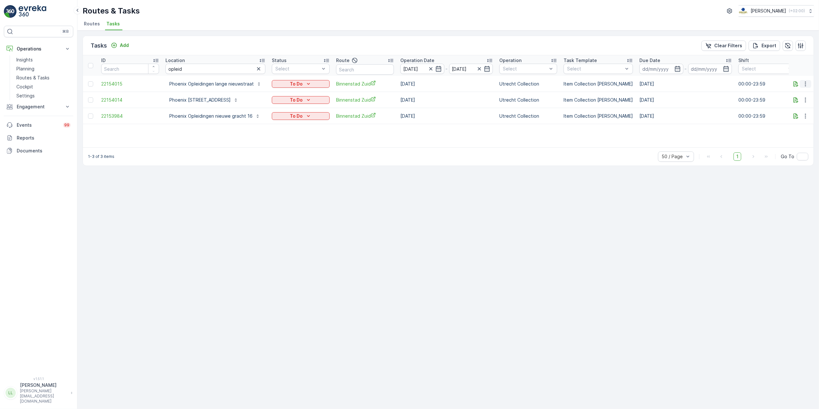
click at [806, 85] on icon "button" at bounding box center [805, 84] width 6 height 6
click at [725, 219] on div "Tasks Add Clear Filters Export ID Location opleid Status Select Route Operation…" at bounding box center [447, 220] width 741 height 378
drag, startPoint x: 160, startPoint y: 78, endPoint x: 256, endPoint y: 88, distance: 96.3
click at [256, 88] on tr "22154015 Phoenix Opleidingen [PERSON_NAME] nieuwstraat To Do Binnenstad Zuid [D…" at bounding box center [599, 84] width 1033 height 16
copy tr "Phoenix Opleidingen lange nieuwstraat"
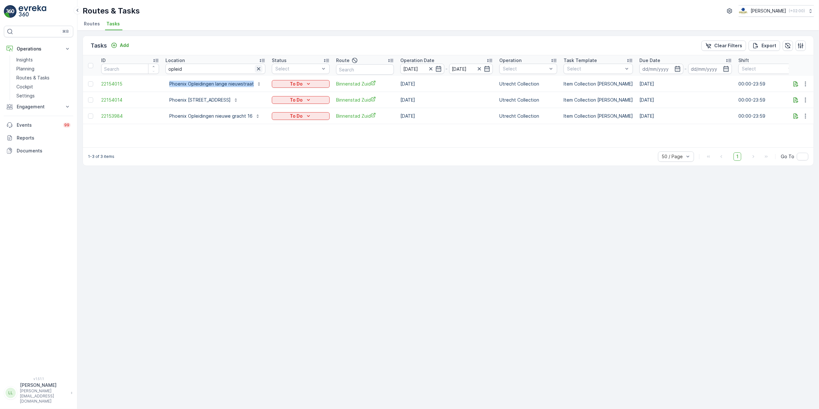
click at [255, 69] on icon "button" at bounding box center [258, 69] width 6 height 6
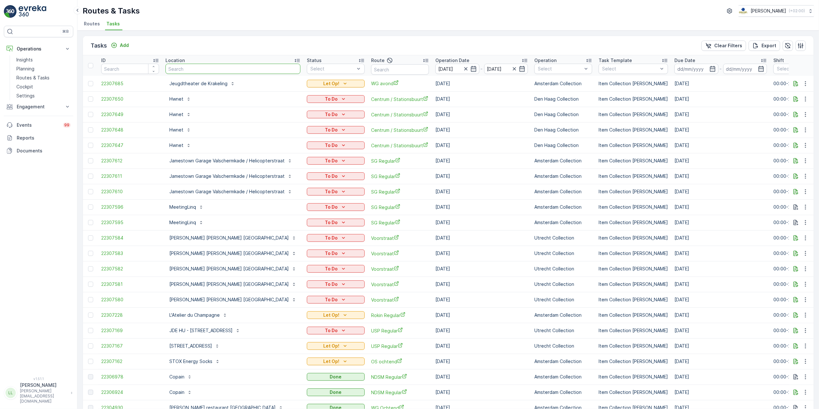
click at [229, 73] on input "text" at bounding box center [232, 69] width 135 height 10
type input "Phoenix Opleidingen lange nieuwstraat"
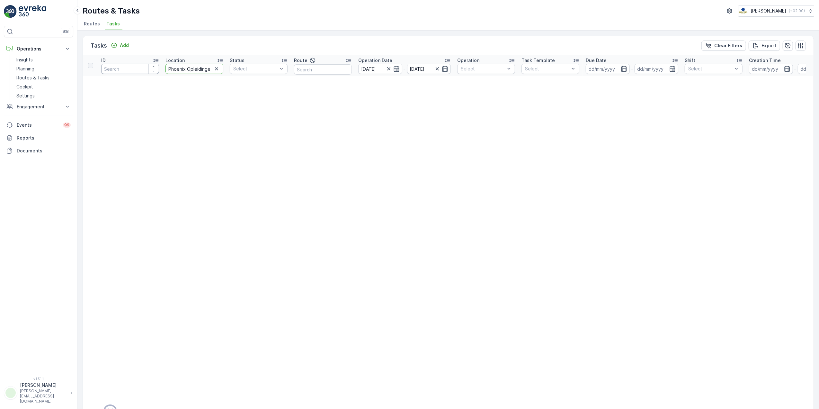
drag, startPoint x: 182, startPoint y: 68, endPoint x: 143, endPoint y: 74, distance: 39.2
click at [143, 74] on tr "ID Location Phoenix Opleidingen lange nieuwstraat Status Select Route Operation…" at bounding box center [564, 65] width 962 height 21
type input "Phoenix Opleidingen lange nieuwstraat"
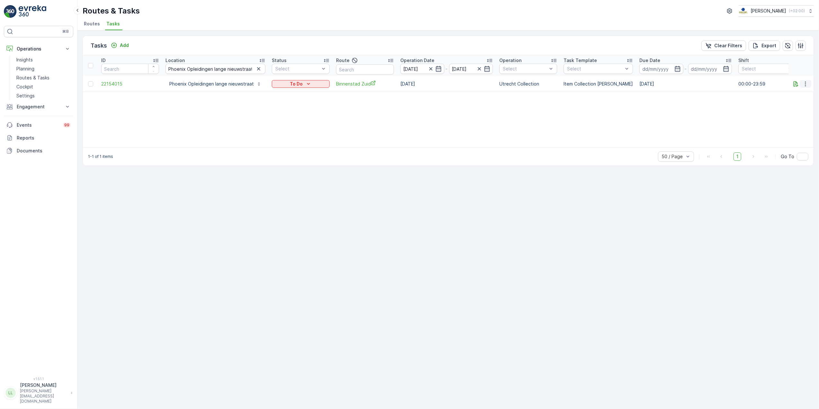
click at [806, 84] on icon "button" at bounding box center [805, 83] width 1 height 5
click at [474, 39] on div "Tasks Add Clear Filters Export" at bounding box center [448, 45] width 730 height 19
click at [438, 69] on icon "button" at bounding box center [438, 69] width 6 height 6
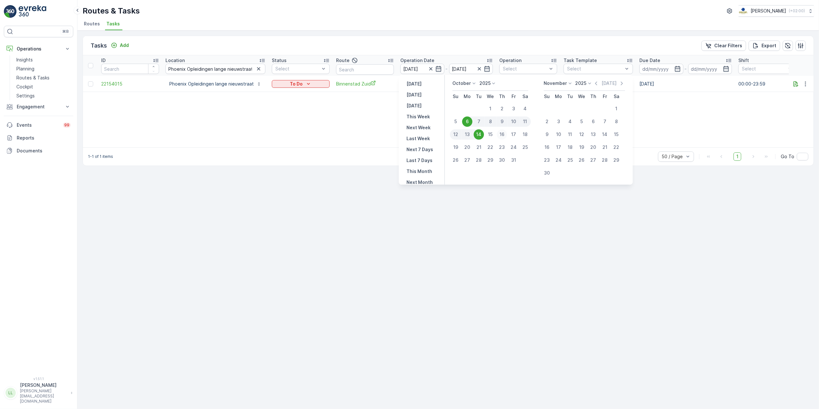
click at [504, 133] on div "16" at bounding box center [502, 134] width 10 height 10
type input "16.10.2025"
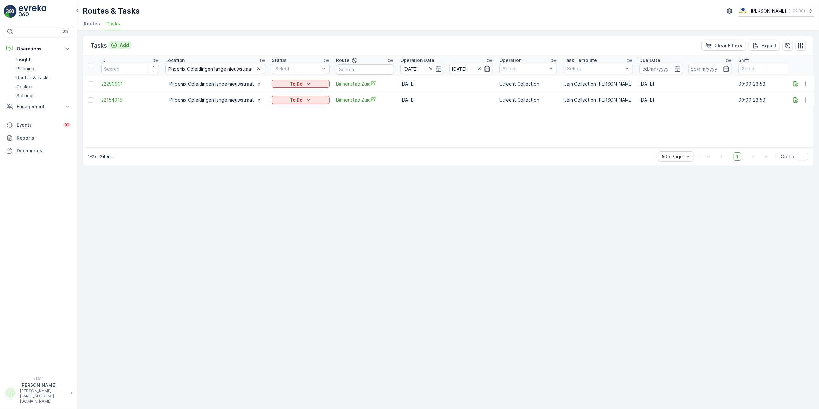
click at [120, 45] on p "Add" at bounding box center [124, 45] width 9 height 6
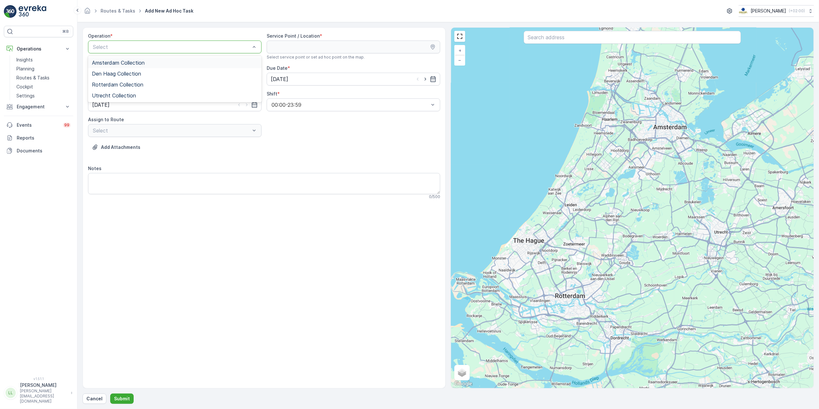
click at [149, 65] on div "Amsterdam Collection" at bounding box center [175, 63] width 166 height 6
click at [166, 52] on div "Amsterdam Collection" at bounding box center [174, 46] width 173 height 13
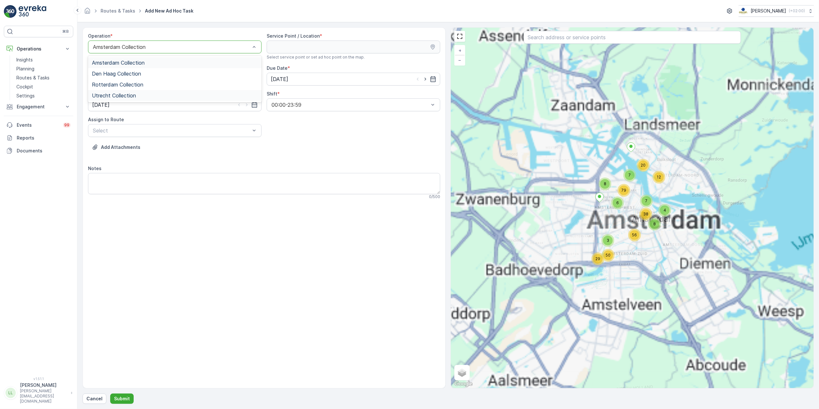
drag, startPoint x: 124, startPoint y: 94, endPoint x: 130, endPoint y: 91, distance: 7.2
click at [125, 94] on span "Utrecht Collection" at bounding box center [114, 96] width 44 height 6
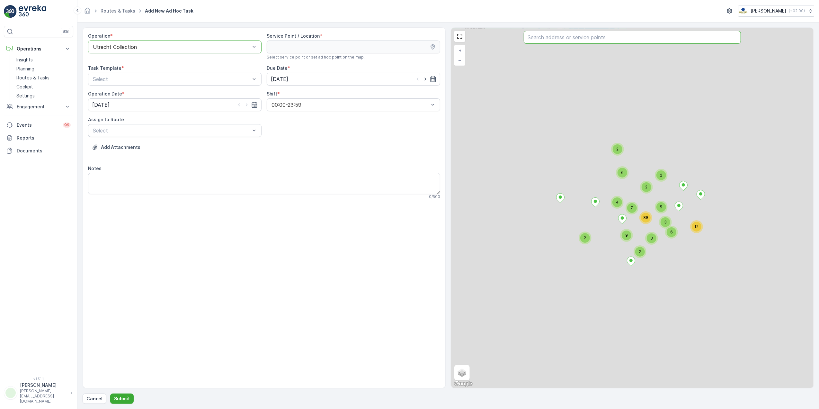
drag, startPoint x: 557, startPoint y: 38, endPoint x: 558, endPoint y: 33, distance: 4.2
click at [557, 37] on input "text" at bounding box center [632, 37] width 217 height 13
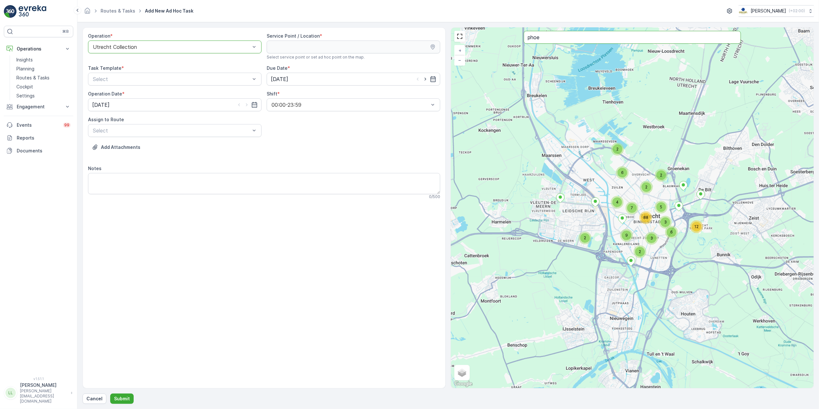
type input "phoe"
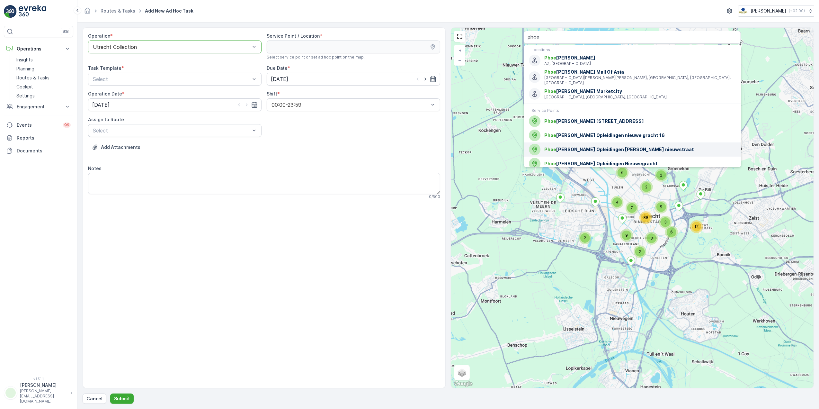
click at [630, 146] on span "Phoe nix Opleidingen lange nieuwstraat" at bounding box center [639, 149] width 191 height 6
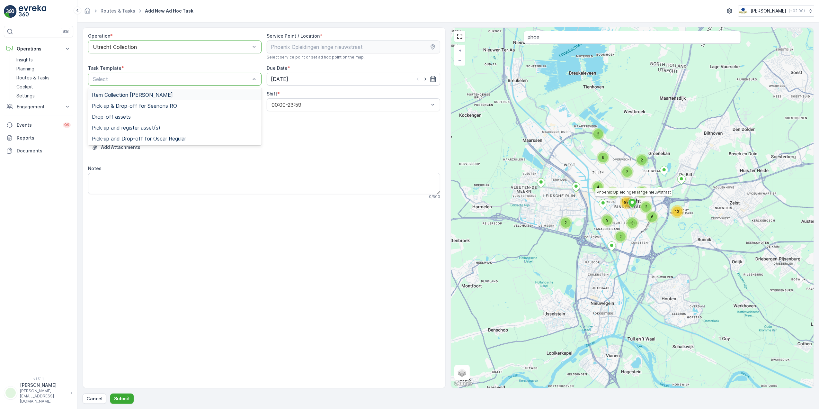
click at [160, 94] on span "Item Collection Oscar Regulier" at bounding box center [132, 95] width 81 height 6
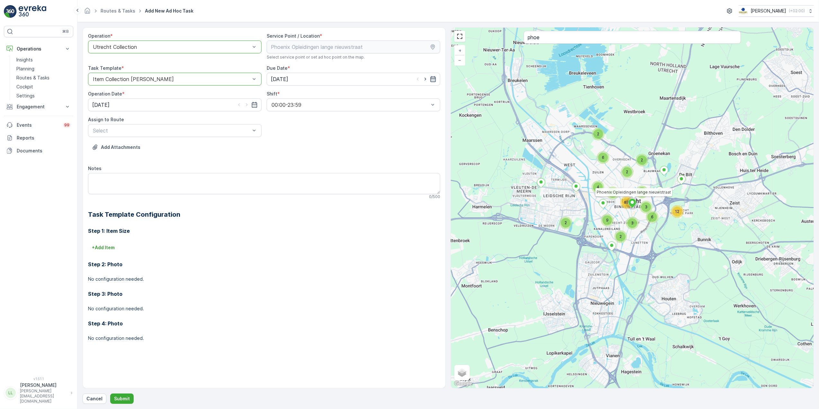
click at [434, 82] on icon "button" at bounding box center [432, 79] width 5 height 6
click at [288, 145] on div "13" at bounding box center [289, 146] width 10 height 10
type input "13.10.2025"
click at [221, 106] on input "[DATE]" at bounding box center [174, 104] width 173 height 13
click at [103, 172] on div "12" at bounding box center [99, 171] width 10 height 10
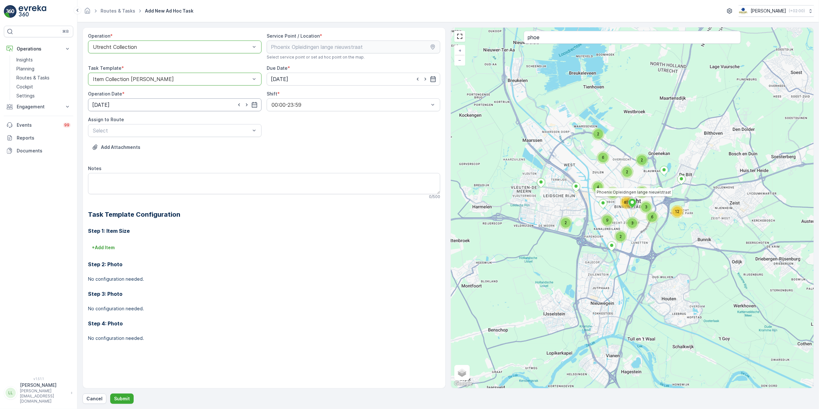
click at [224, 103] on input "12.10.2025" at bounding box center [174, 104] width 173 height 13
click at [109, 170] on div "13" at bounding box center [111, 171] width 10 height 10
type input "13.10.2025"
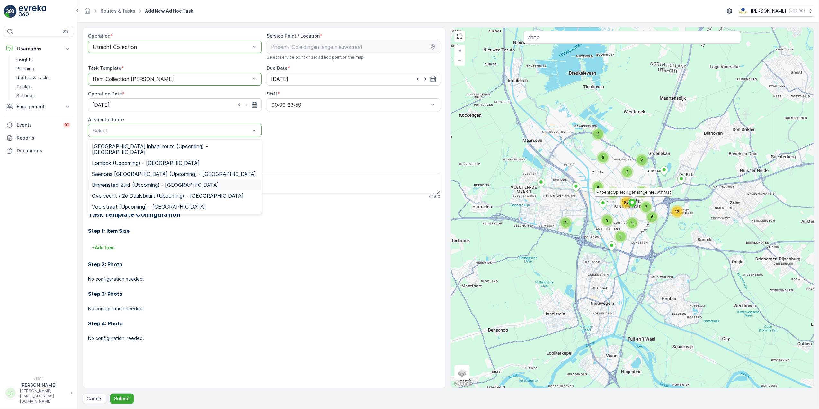
click at [158, 179] on div "Binnenstad Zuid (Upcoming) - Utrecht" at bounding box center [174, 184] width 173 height 11
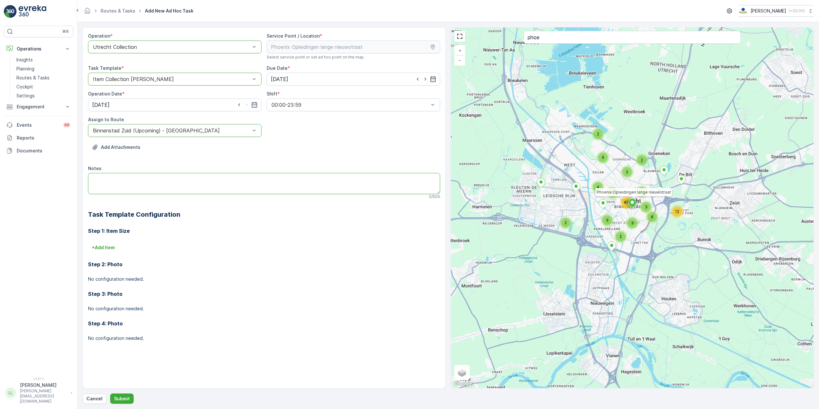
click at [154, 181] on textarea "Notes" at bounding box center [264, 183] width 352 height 21
type textarea "L"
type textarea "120L swill, afgelopen week shift uitgevallen, dus echt langs!!"
click at [105, 251] on p "+ Add Item" at bounding box center [103, 247] width 23 height 6
click at [121, 394] on button "Submit" at bounding box center [121, 398] width 23 height 10
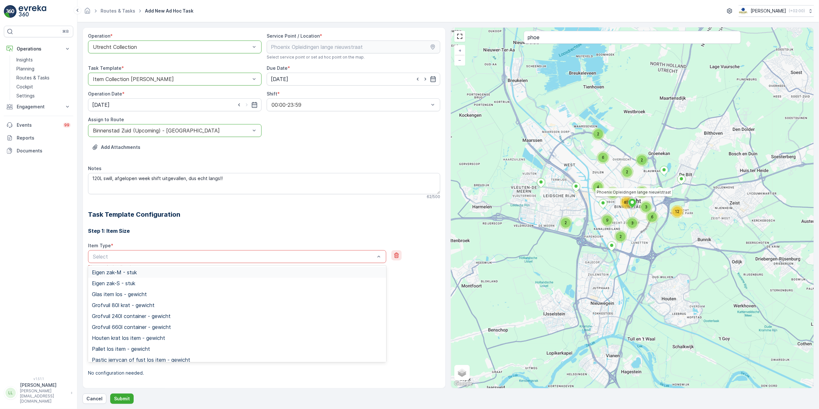
click at [391, 256] on button "button" at bounding box center [396, 255] width 10 height 10
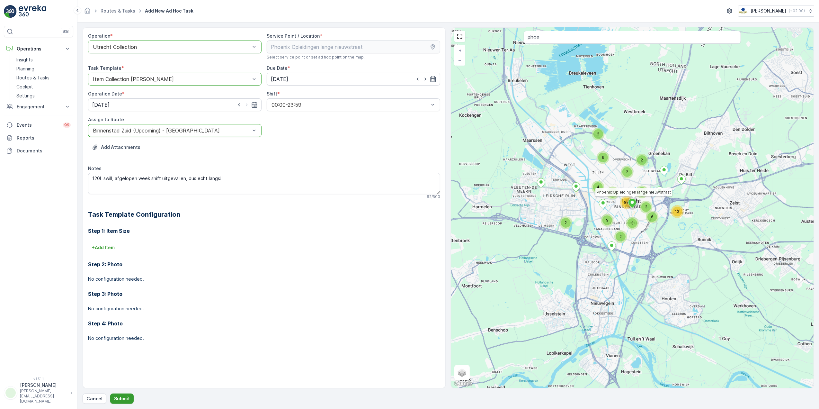
click at [128, 399] on p "Submit" at bounding box center [122, 398] width 16 height 6
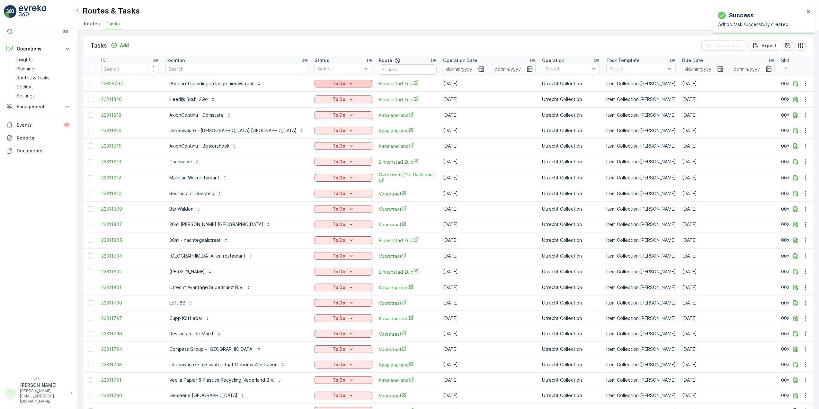
click at [346, 81] on div "To Do" at bounding box center [343, 83] width 53 height 6
click at [288, 8] on div "Routes & Tasks Oscar Circulair ( +02:00 )" at bounding box center [448, 11] width 731 height 12
click at [342, 82] on div "To Do" at bounding box center [343, 83] width 53 height 6
click at [313, 109] on div "Let Op!" at bounding box center [314, 111] width 41 height 9
click at [188, 66] on input "text" at bounding box center [236, 69] width 143 height 10
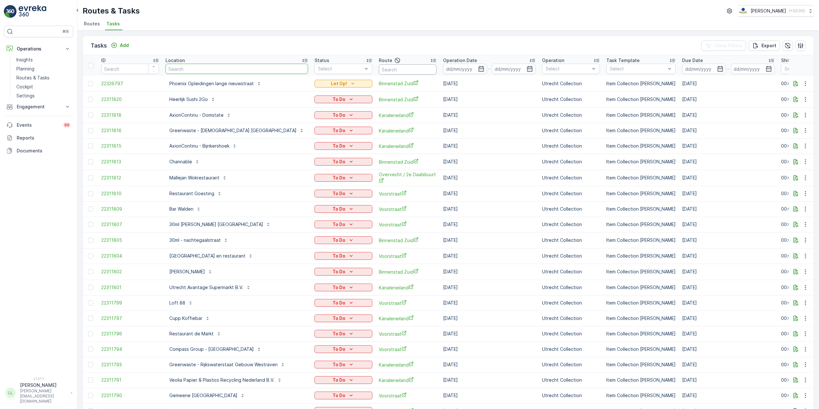
click at [384, 68] on input "text" at bounding box center [408, 69] width 58 height 10
type input "wg"
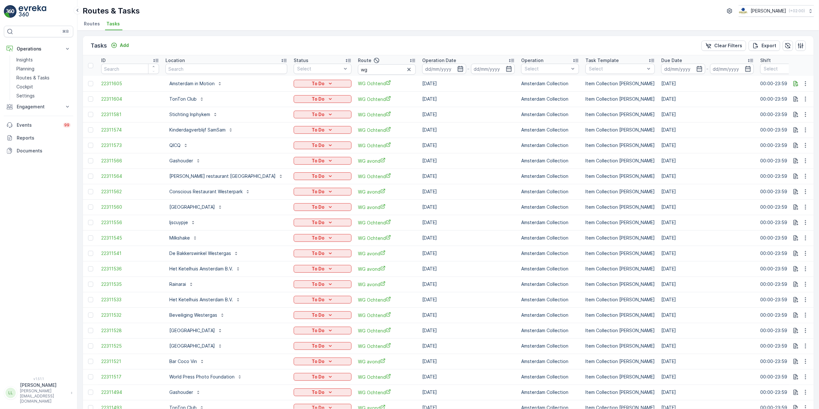
click at [457, 69] on icon "button" at bounding box center [460, 69] width 6 height 6
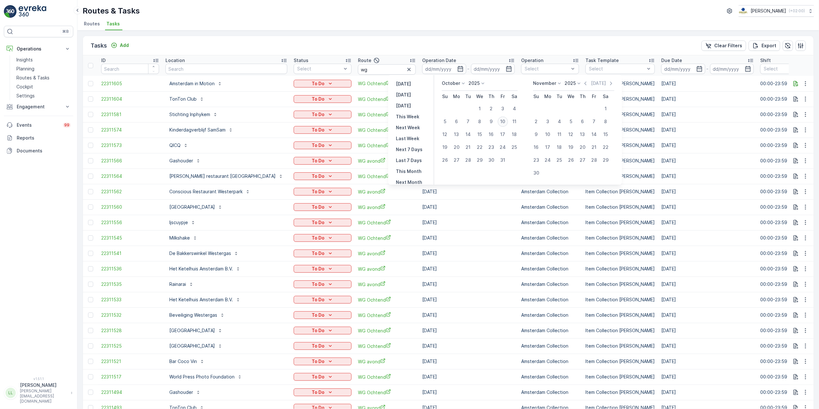
click at [504, 121] on div "10" at bounding box center [503, 121] width 10 height 10
type input "[DATE]"
click at [504, 121] on div "10" at bounding box center [503, 121] width 10 height 10
type input "[DATE]"
click at [504, 121] on div "10" at bounding box center [503, 121] width 10 height 10
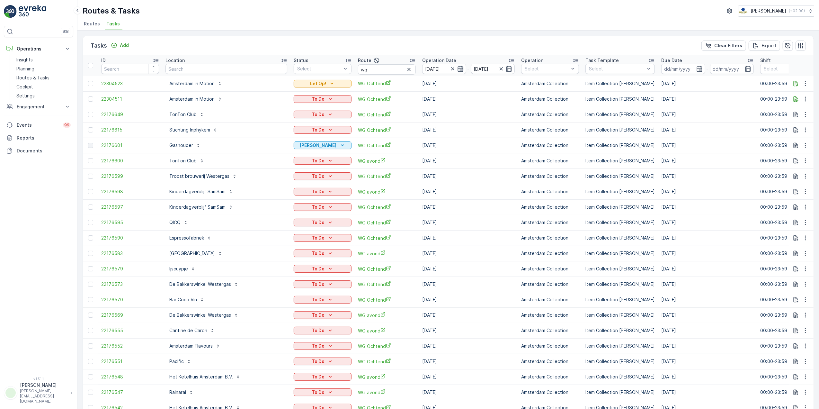
click at [457, 70] on icon "button" at bounding box center [460, 69] width 6 height 6
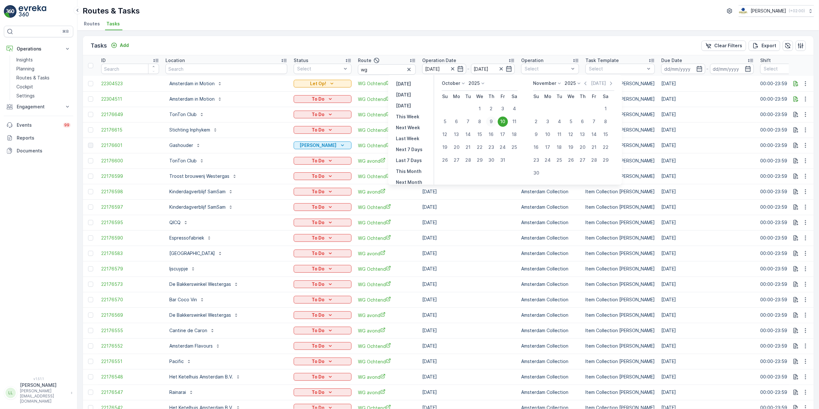
click at [488, 121] on div "9" at bounding box center [491, 121] width 10 height 10
type input "09.10.2025"
click at [488, 121] on div "9" at bounding box center [491, 121] width 10 height 10
type input "[DATE]"
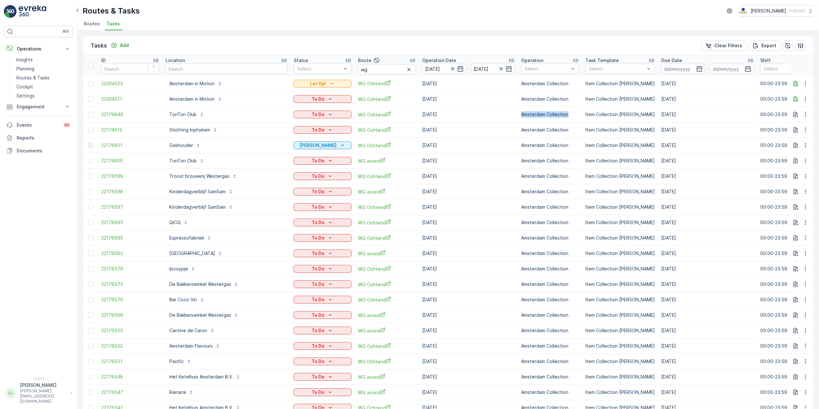
click at [518, 121] on td "Amsterdam Collection" at bounding box center [550, 114] width 64 height 15
drag, startPoint x: 488, startPoint y: 121, endPoint x: 438, endPoint y: 35, distance: 99.3
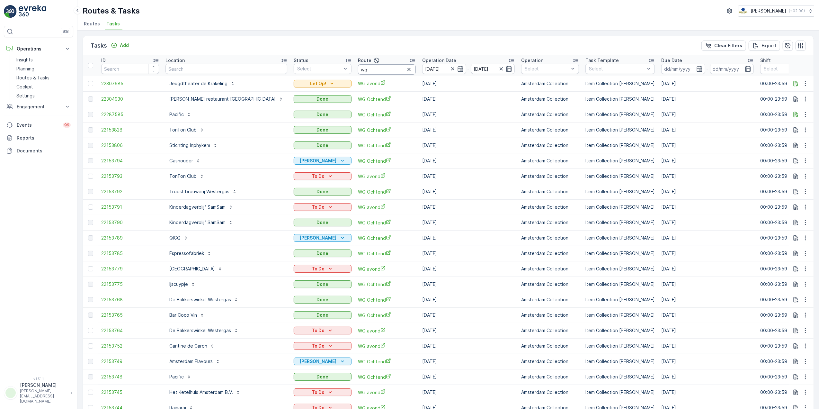
click at [358, 69] on input "wg" at bounding box center [387, 69] width 58 height 10
type input "wg av"
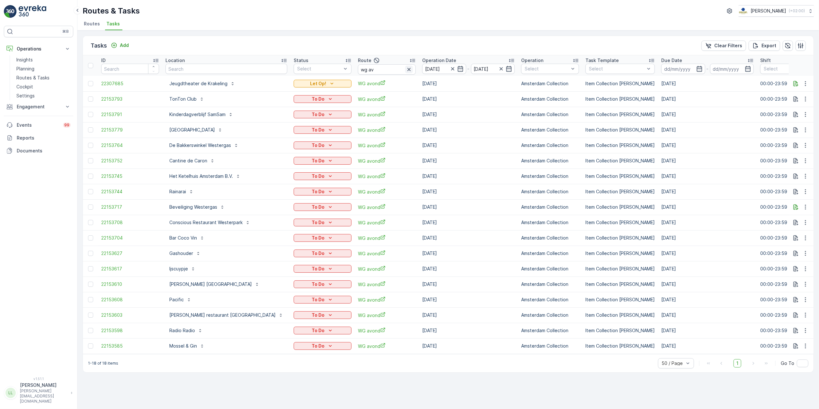
click at [407, 70] on icon "button" at bounding box center [408, 69] width 3 height 3
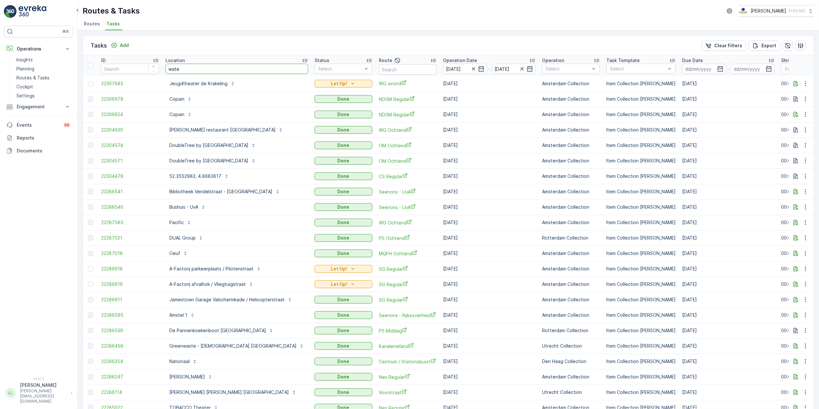
type input "water"
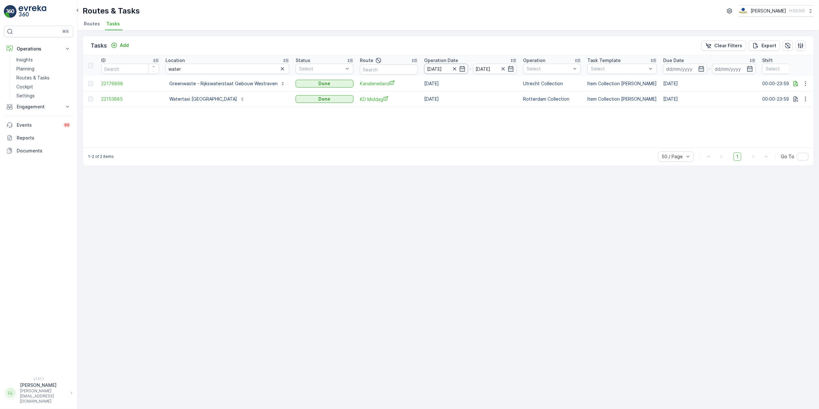
click at [463, 69] on input "09.10.2025" at bounding box center [446, 69] width 44 height 10
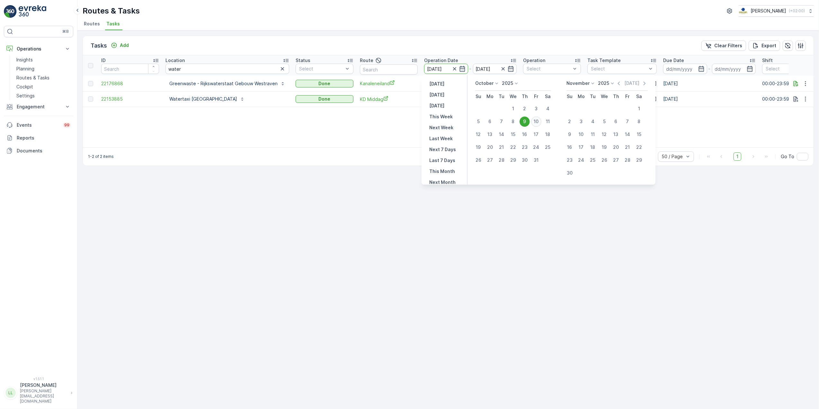
click at [534, 120] on div "10" at bounding box center [536, 121] width 10 height 10
type input "[DATE]"
click at [534, 120] on div "10" at bounding box center [536, 121] width 10 height 10
type input "[DATE]"
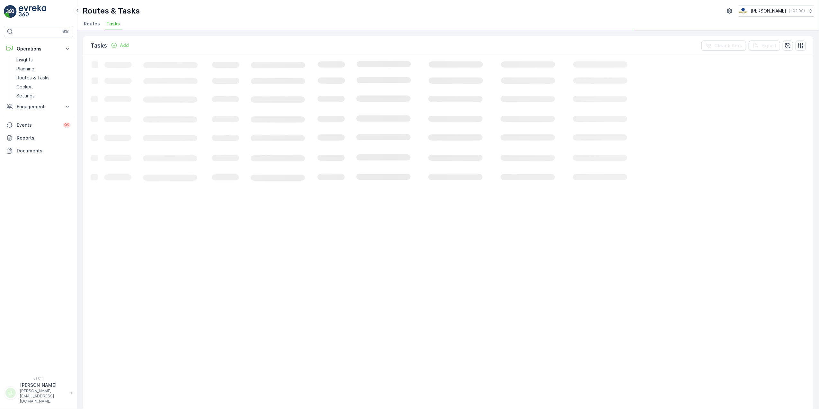
click at [112, 25] on span "Tasks" at bounding box center [112, 24] width 13 height 6
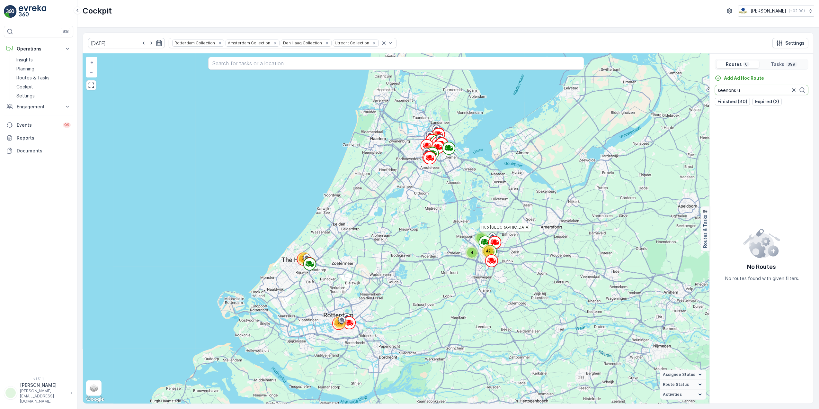
type input "seenons u"
drag, startPoint x: 153, startPoint y: 44, endPoint x: 158, endPoint y: 48, distance: 6.4
click at [156, 43] on icon "button" at bounding box center [159, 43] width 6 height 6
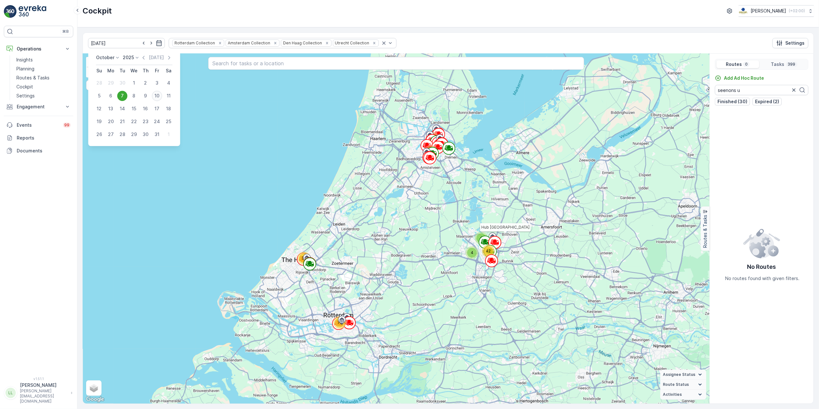
click at [157, 92] on div "10" at bounding box center [157, 96] width 10 height 10
type input "[DATE]"
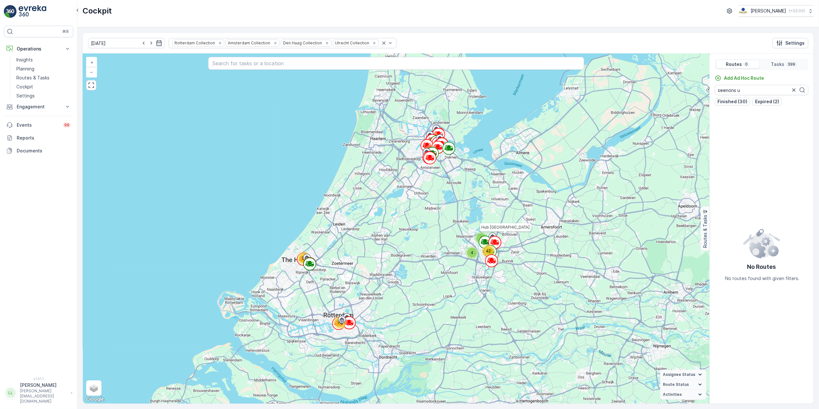
click at [157, 92] on div "6 4 101 32 42 142 72 Hub [GEOGRAPHIC_DATA] + − Satellite Roadmap Terrain Hybrid…" at bounding box center [396, 228] width 626 height 349
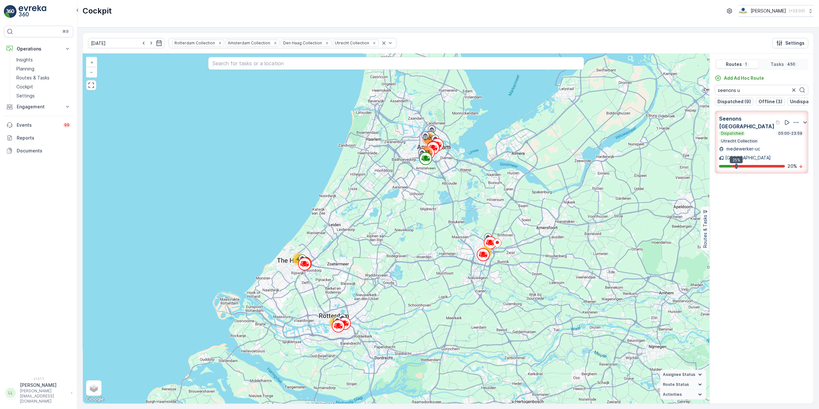
drag, startPoint x: 756, startPoint y: 146, endPoint x: 438, endPoint y: 227, distance: 328.1
click at [756, 146] on p "medewerker-uc" at bounding box center [742, 149] width 35 height 6
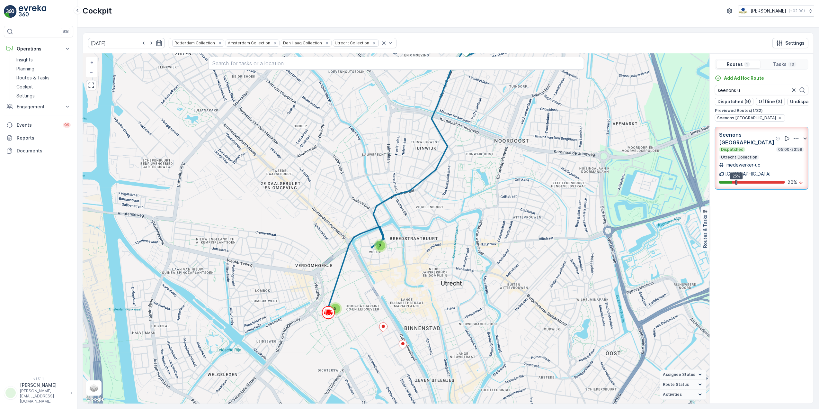
drag, startPoint x: 452, startPoint y: 155, endPoint x: 468, endPoint y: 117, distance: 41.6
click at [460, 117] on div "2 5 + − Satellite Roadmap Terrain Hybrid Leaflet Keyboard shortcuts Map Data Ma…" at bounding box center [396, 228] width 626 height 349
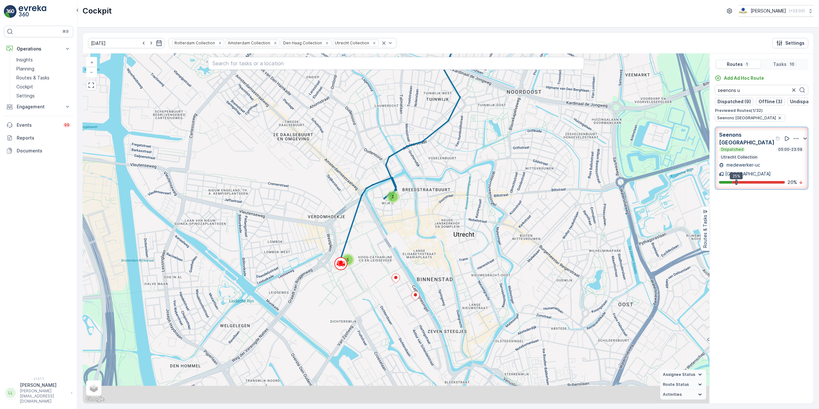
drag, startPoint x: 371, startPoint y: 277, endPoint x: 381, endPoint y: 247, distance: 31.8
click at [381, 247] on div "2 5 + − Satellite Roadmap Terrain Hybrid Leaflet Keyboard shortcuts Map Data Ma…" at bounding box center [396, 228] width 626 height 349
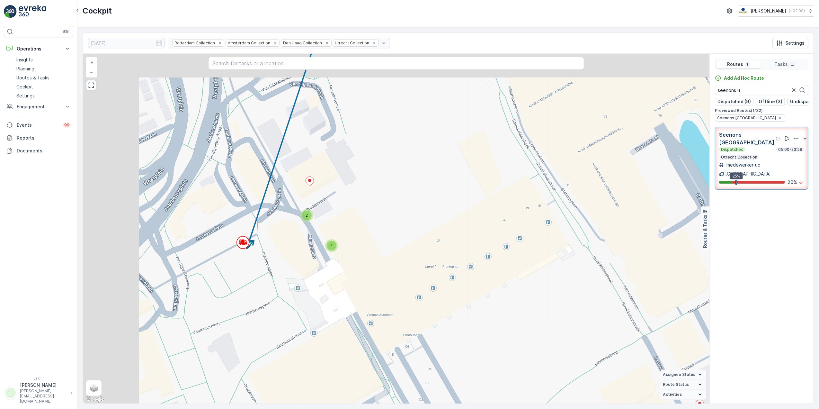
drag, startPoint x: 216, startPoint y: 208, endPoint x: 335, endPoint y: 241, distance: 123.2
click at [332, 241] on div "2 2 + − Satellite Roadmap Terrain Hybrid Leaflet Keyboard shortcuts Map Data Ma…" at bounding box center [396, 228] width 626 height 349
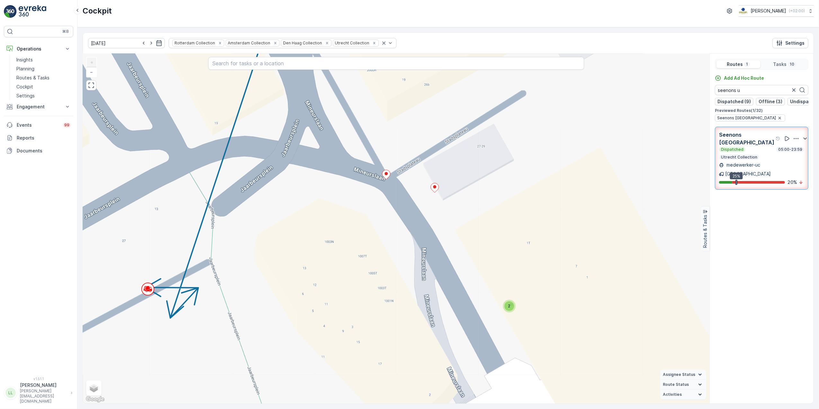
drag, startPoint x: 300, startPoint y: 237, endPoint x: 356, endPoint y: 238, distance: 56.2
click at [356, 238] on div "2 + − Satellite Roadmap Terrain Hybrid Leaflet Keyboard shortcuts Map Data Map …" at bounding box center [396, 228] width 626 height 349
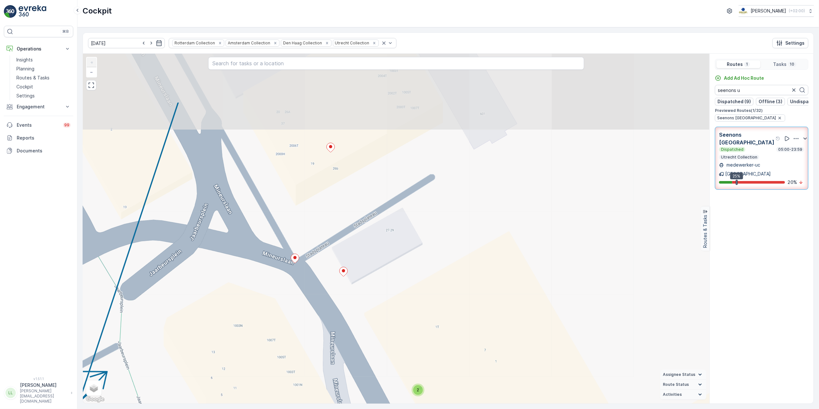
drag, startPoint x: 443, startPoint y: 207, endPoint x: 369, endPoint y: 268, distance: 95.4
click at [369, 268] on div "2 + − Satellite Roadmap Terrain Hybrid Leaflet Keyboard shortcuts Map Data Map …" at bounding box center [396, 228] width 626 height 349
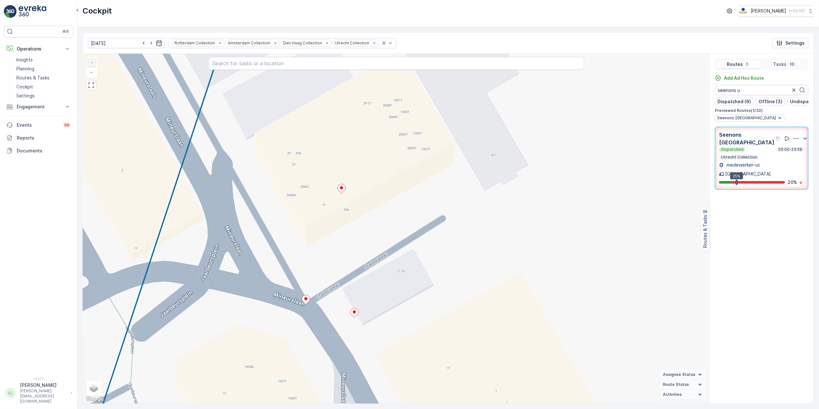
drag, startPoint x: 375, startPoint y: 188, endPoint x: 379, endPoint y: 211, distance: 23.9
click at [379, 211] on div "2 + − Satellite Roadmap Terrain Hybrid Leaflet Keyboard shortcuts Map Data Map …" at bounding box center [396, 228] width 626 height 349
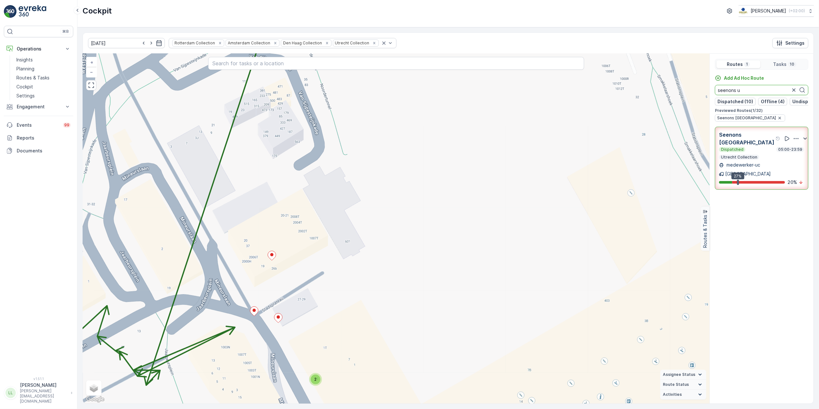
drag, startPoint x: 752, startPoint y: 89, endPoint x: 748, endPoint y: 90, distance: 3.8
click at [748, 90] on input "seenons u" at bounding box center [761, 90] width 93 height 10
drag, startPoint x: 748, startPoint y: 90, endPoint x: 698, endPoint y: 90, distance: 49.8
click at [698, 90] on div "2 + − Satellite Roadmap Terrain Hybrid Leaflet Keyboard shortcuts Map Data Map …" at bounding box center [448, 228] width 730 height 349
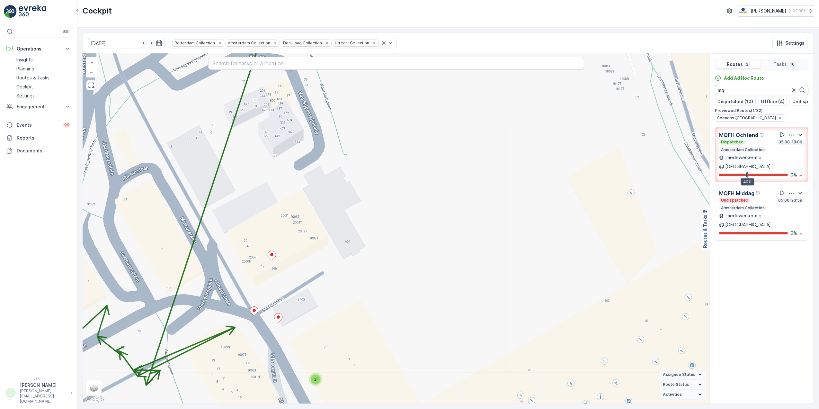
click at [755, 205] on p "Amsterdam Collection" at bounding box center [742, 207] width 45 height 5
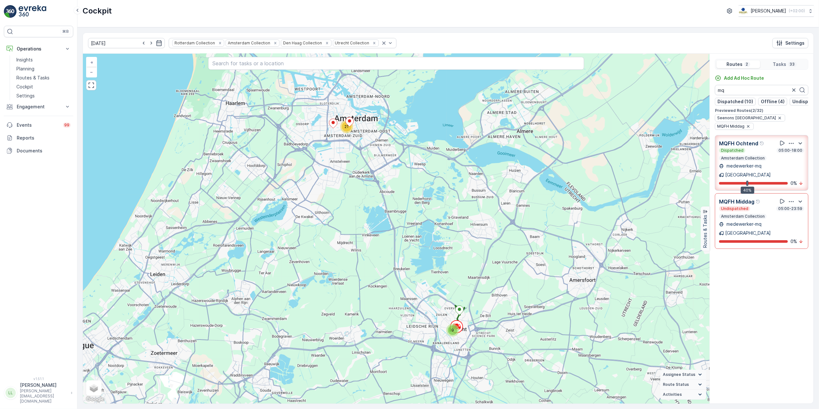
click at [761, 148] on div "Dispatched 05:00-18:00" at bounding box center [761, 150] width 85 height 5
click at [745, 153] on div "Dispatched 05:00-18:00" at bounding box center [761, 150] width 85 height 5
click at [745, 155] on p "Amsterdam Collection" at bounding box center [742, 157] width 45 height 5
drag, startPoint x: 745, startPoint y: 153, endPoint x: 740, endPoint y: 147, distance: 7.4
click at [740, 147] on p "MQFH Ochtend" at bounding box center [738, 143] width 39 height 8
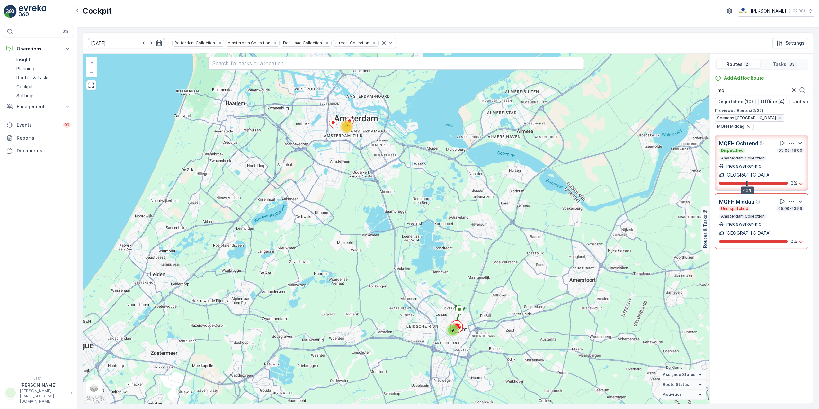
click at [777, 120] on icon "button" at bounding box center [779, 117] width 5 height 5
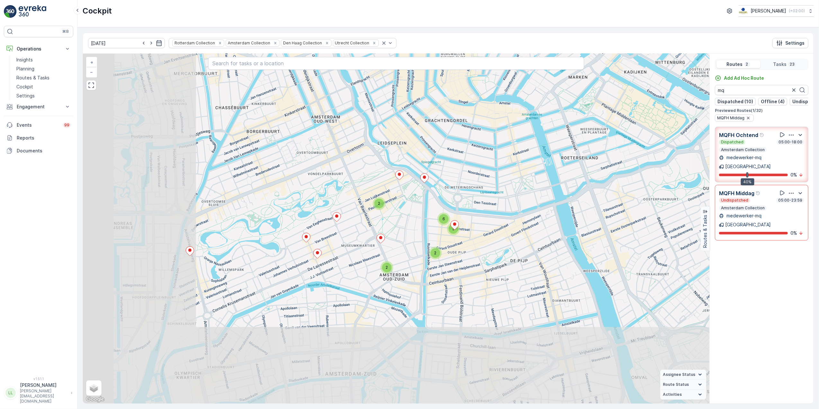
drag, startPoint x: 297, startPoint y: 313, endPoint x: 397, endPoint y: 220, distance: 136.1
click at [421, 223] on div "2 2 2 3 6 + − Satellite Roadmap Terrain Hybrid Leaflet Keyboard shortcuts Map D…" at bounding box center [396, 228] width 626 height 349
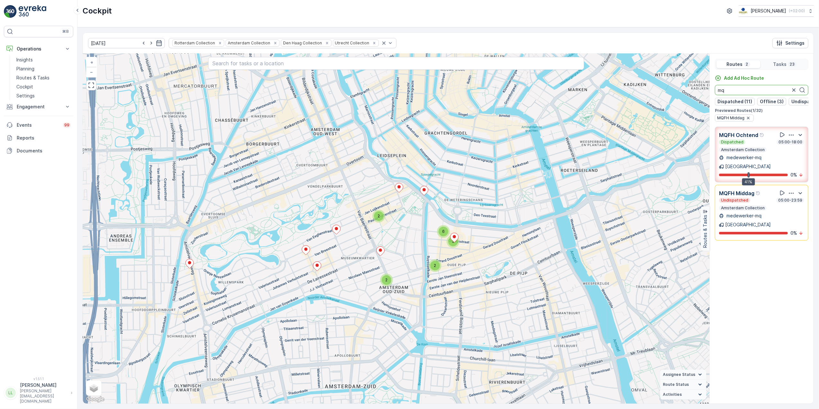
drag, startPoint x: 732, startPoint y: 90, endPoint x: 707, endPoint y: 97, distance: 26.6
click at [707, 97] on div "2 3 2 6 2 + − Satellite Roadmap Terrain Hybrid Leaflet Keyboard shortcuts Map D…" at bounding box center [448, 228] width 730 height 349
type input "wg"
click at [156, 45] on icon "button" at bounding box center [158, 43] width 5 height 6
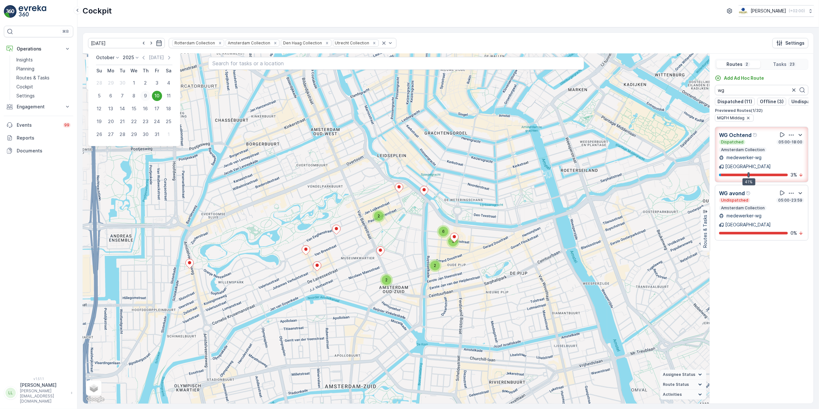
click at [147, 97] on div "9" at bounding box center [145, 96] width 10 height 10
type input "[DATE]"
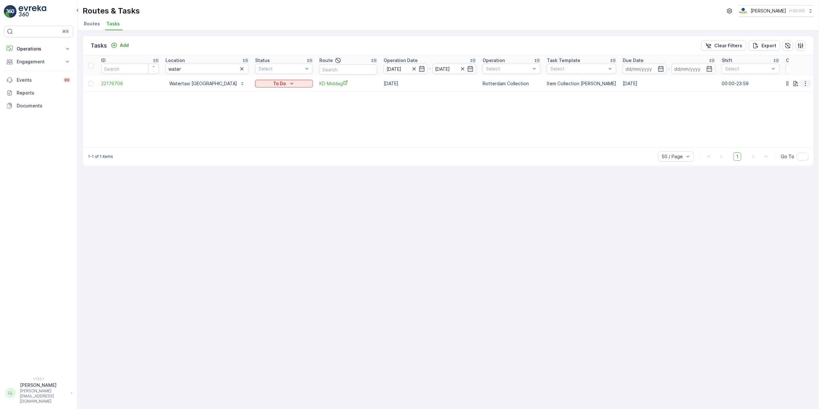
click at [803, 85] on icon "button" at bounding box center [805, 83] width 6 height 6
click at [575, 125] on div "ID Location water Status Select Route Operation Date [DATE] - [DATE] Operation …" at bounding box center [448, 101] width 730 height 92
click at [119, 43] on div "Add" at bounding box center [120, 45] width 18 height 6
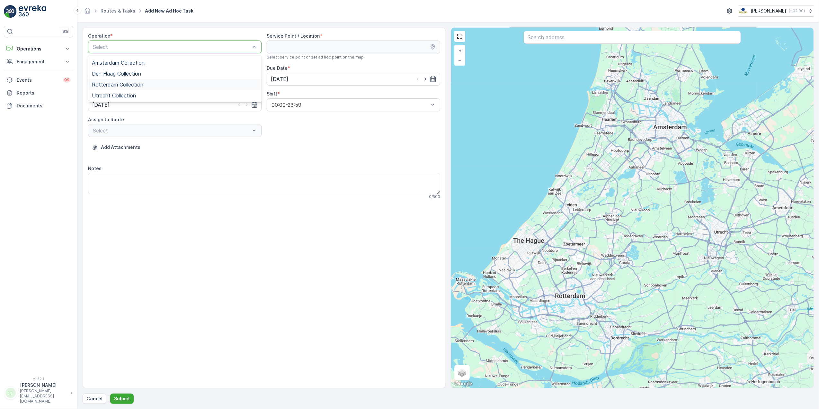
drag, startPoint x: 126, startPoint y: 84, endPoint x: 357, endPoint y: 69, distance: 231.5
click at [126, 84] on span "Rotterdam Collection" at bounding box center [117, 85] width 51 height 6
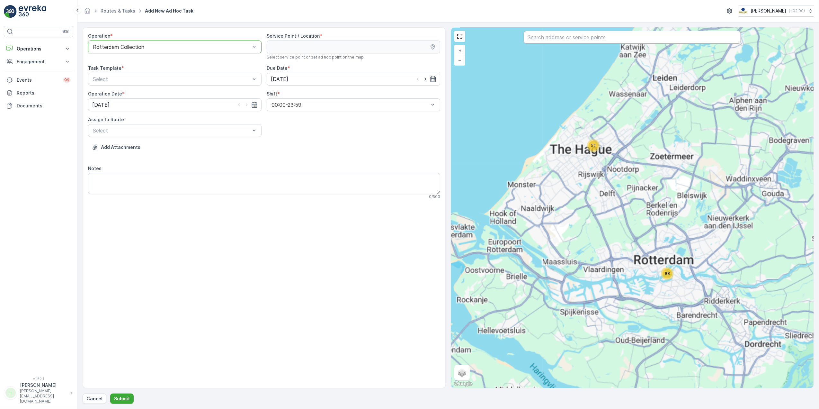
click at [607, 39] on input "text" at bounding box center [632, 37] width 217 height 13
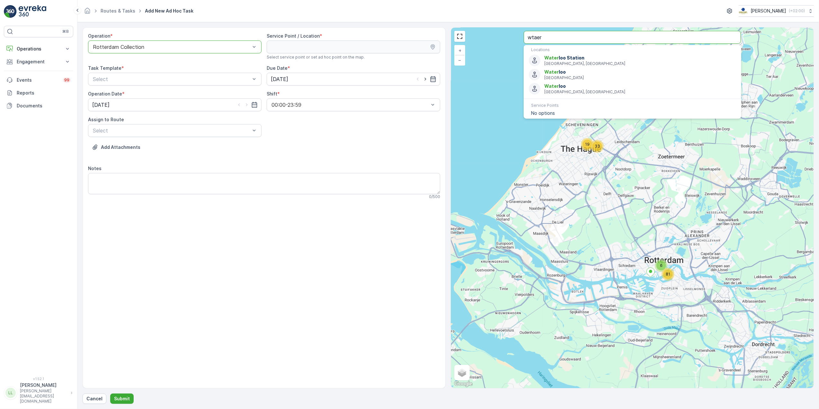
drag, startPoint x: 546, startPoint y: 40, endPoint x: 512, endPoint y: 42, distance: 34.5
click at [512, 42] on div "19 33 6 81 + − Satellite Roadmap Terrain Hybrid Leaflet Keyboard shortcuts Map …" at bounding box center [632, 208] width 362 height 360
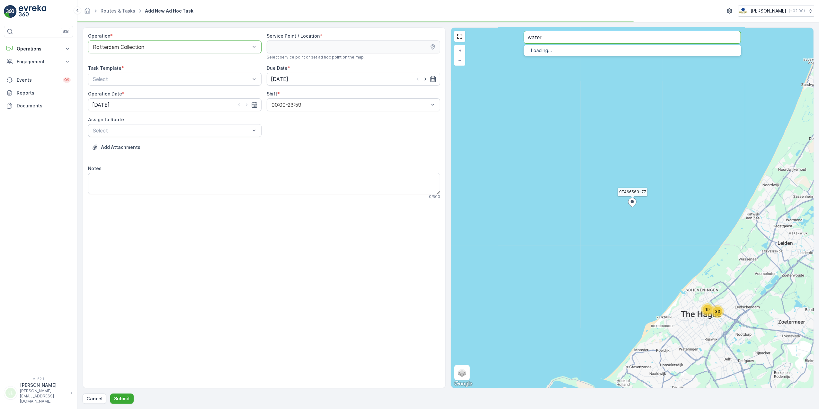
type input "water"
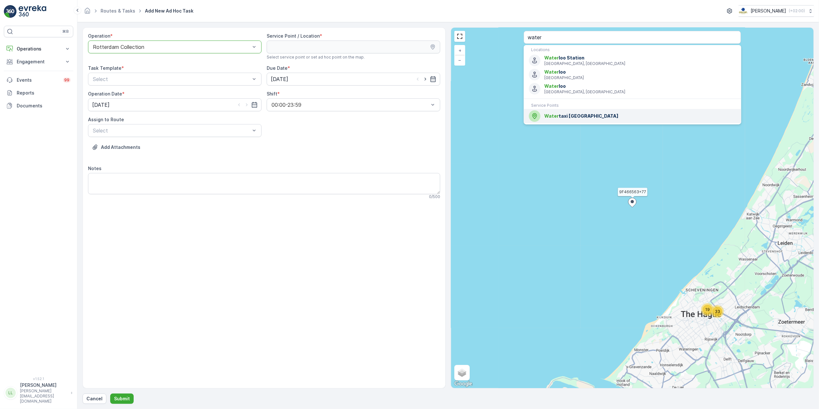
click at [579, 116] on span "Water taxi [GEOGRAPHIC_DATA]" at bounding box center [639, 116] width 191 height 6
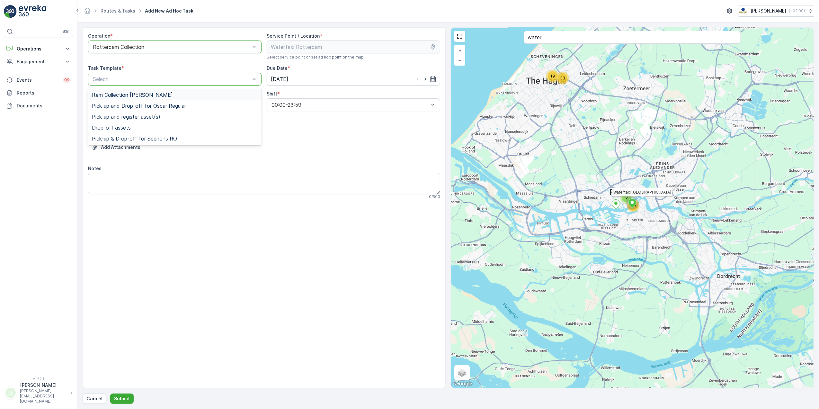
click at [153, 93] on span "Item Collection [PERSON_NAME]" at bounding box center [132, 95] width 81 height 6
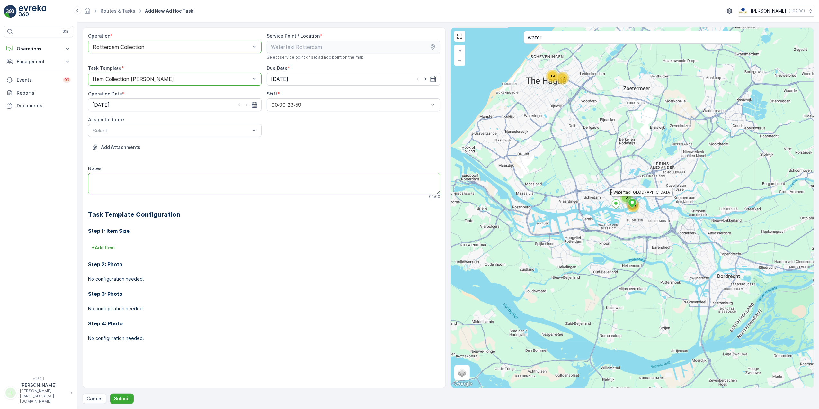
click at [165, 184] on textarea "Notes" at bounding box center [264, 183] width 352 height 21
click at [143, 181] on textarea "Leveren: PD zakken groot en klein" at bounding box center [264, 183] width 352 height 21
drag, startPoint x: 167, startPoint y: 181, endPoint x: 136, endPoint y: 181, distance: 31.8
click at [136, 181] on textarea "Leveren: PD zakken groot en klein" at bounding box center [264, 183] width 352 height 21
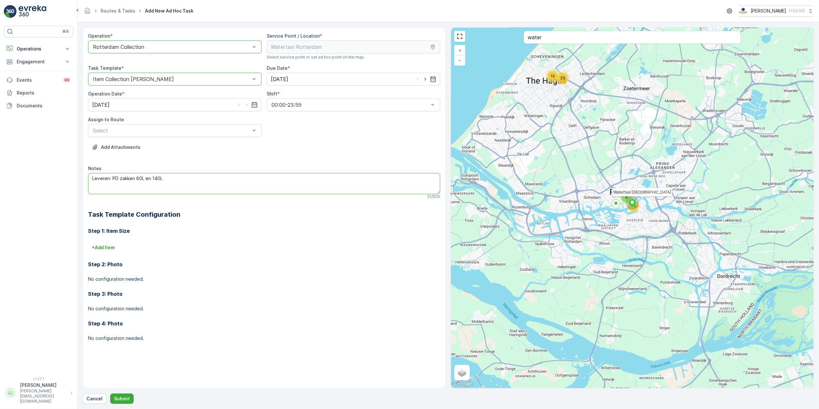
drag, startPoint x: 163, startPoint y: 176, endPoint x: 145, endPoint y: 177, distance: 18.0
click at [145, 177] on textarea "Leveren: PD zakken 60L en 140L" at bounding box center [264, 183] width 352 height 21
click at [112, 178] on textarea "Leveren: PD zakken 60L" at bounding box center [264, 183] width 352 height 21
type textarea "Leveren: 3x rollen PD zakken 60L"
click at [120, 393] on div "Operation * option Rotterdam Collection, selected. Rotterdam Collection Service…" at bounding box center [448, 215] width 731 height 376
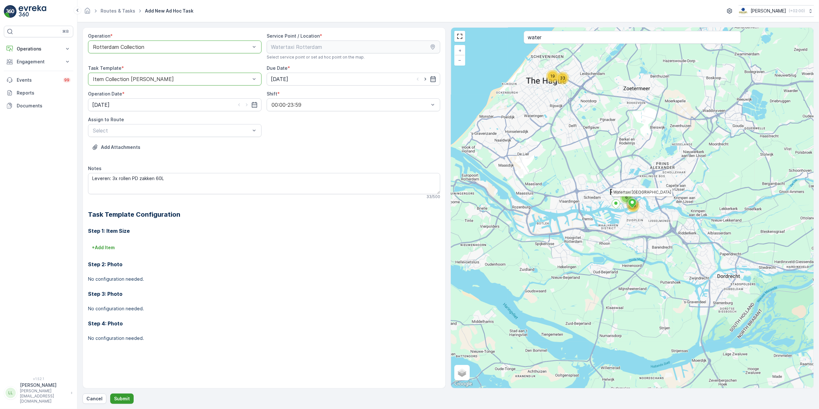
click at [126, 398] on p "Submit" at bounding box center [122, 398] width 16 height 6
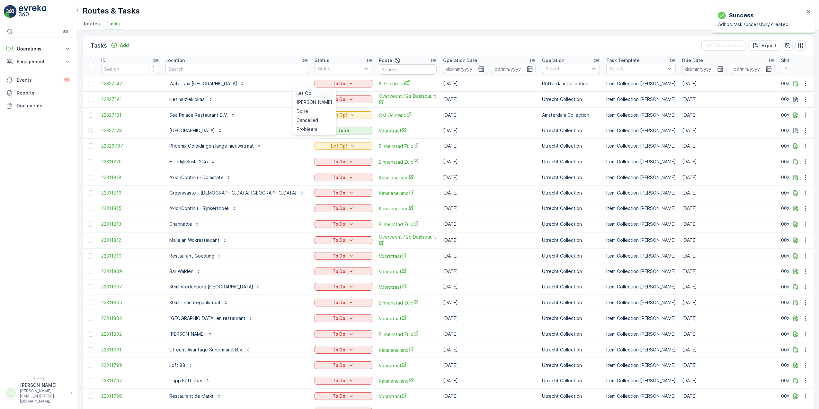
click at [311, 92] on span "Let Op!" at bounding box center [305, 93] width 16 height 6
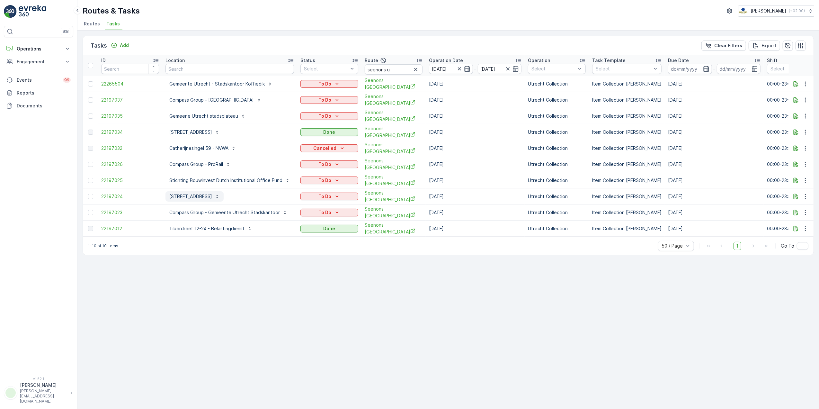
drag, startPoint x: 163, startPoint y: 190, endPoint x: 254, endPoint y: 194, distance: 92.0
click at [254, 194] on td "[STREET_ADDRESS]" at bounding box center [229, 196] width 135 height 16
click at [278, 308] on div "Tasks Add Clear Filters Export ID Location Status Select Route seenons u Operat…" at bounding box center [447, 220] width 741 height 378
click at [798, 161] on icon "button" at bounding box center [795, 164] width 6 height 6
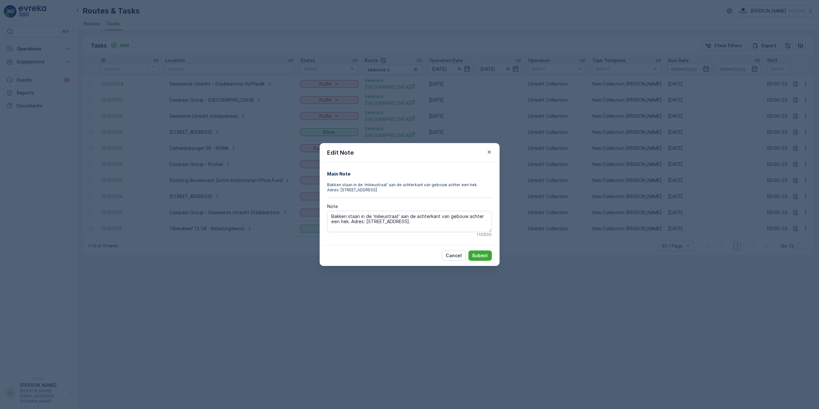
click at [513, 256] on div "Edit Note Main Note Bakken staan in de ‘milieustraat’ aan de achterkant van geb…" at bounding box center [409, 204] width 819 height 409
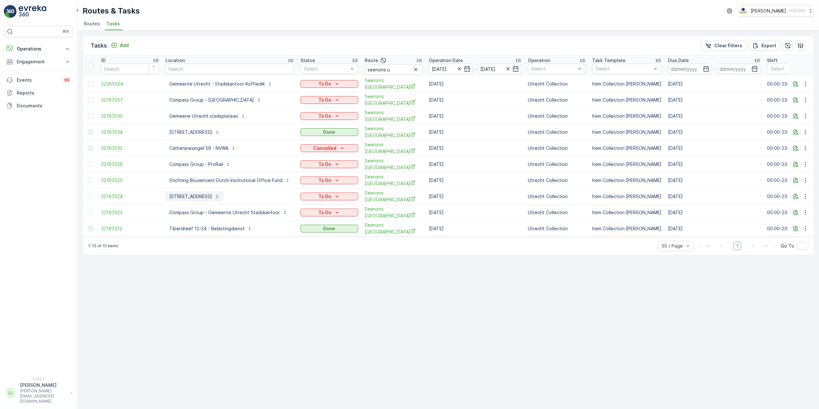
drag, startPoint x: 164, startPoint y: 189, endPoint x: 251, endPoint y: 196, distance: 87.0
click at [251, 196] on td "[STREET_ADDRESS]" at bounding box center [229, 196] width 135 height 16
copy p "[STREET_ADDRESS]"
drag, startPoint x: 161, startPoint y: 206, endPoint x: 279, endPoint y: 209, distance: 118.3
click at [279, 209] on tr "22197023 Compass Group - Gemeente Utrecht Stadskantoor To Do Seenons [GEOGRAPHI…" at bounding box center [614, 212] width 1062 height 16
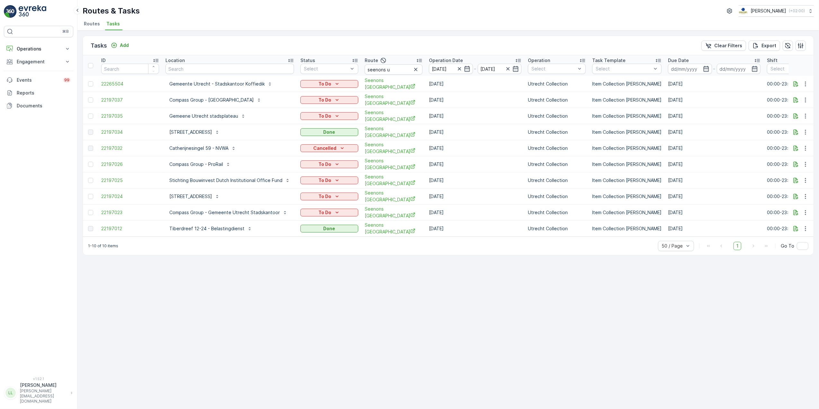
drag, startPoint x: 279, startPoint y: 209, endPoint x: 269, endPoint y: 291, distance: 82.6
click at [270, 293] on div "Tasks Add Clear Filters Export ID Location Status Select Route seenons u Operat…" at bounding box center [447, 220] width 741 height 378
drag, startPoint x: 164, startPoint y: 157, endPoint x: 233, endPoint y: 162, distance: 69.6
click at [233, 162] on td "Compass Group - ProRail" at bounding box center [229, 164] width 135 height 16
copy p "Compass Group - ProRail"
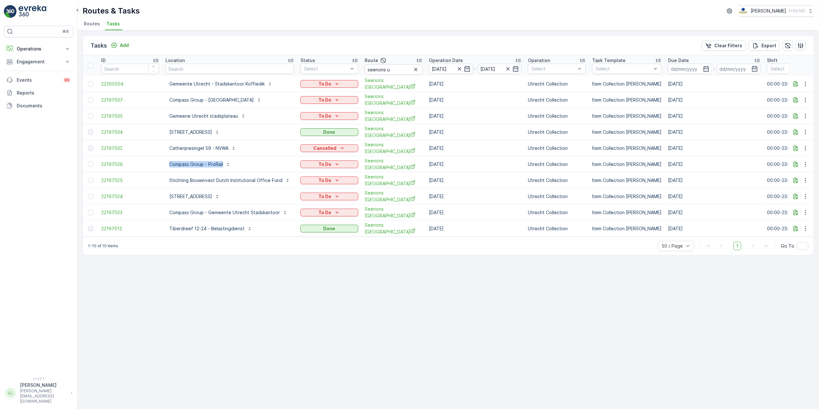
drag, startPoint x: 166, startPoint y: 176, endPoint x: 157, endPoint y: 251, distance: 75.4
click at [174, 299] on div "Tasks Add Clear Filters Export ID Location Status Select Route seenons u Operat…" at bounding box center [447, 220] width 741 height 378
drag, startPoint x: 164, startPoint y: 175, endPoint x: 280, endPoint y: 180, distance: 116.7
click at [280, 180] on td "Stichting Bouwinvest Dutch Institutional Office Fund" at bounding box center [229, 180] width 135 height 16
copy p "Stichting Bouwinvest Dutch Institutional Office Fund"
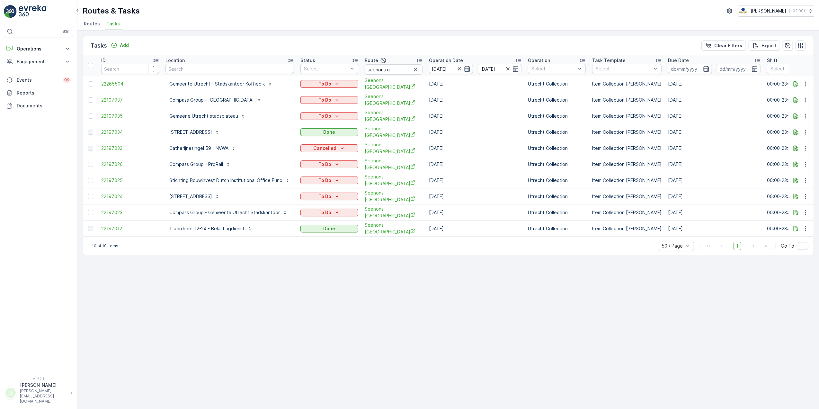
click at [316, 40] on div "Tasks Add Clear Filters Export" at bounding box center [448, 45] width 730 height 19
click at [254, 84] on p "Gemeente Utrecht - Stadskantoor Koffiedik" at bounding box center [216, 84] width 95 height 6
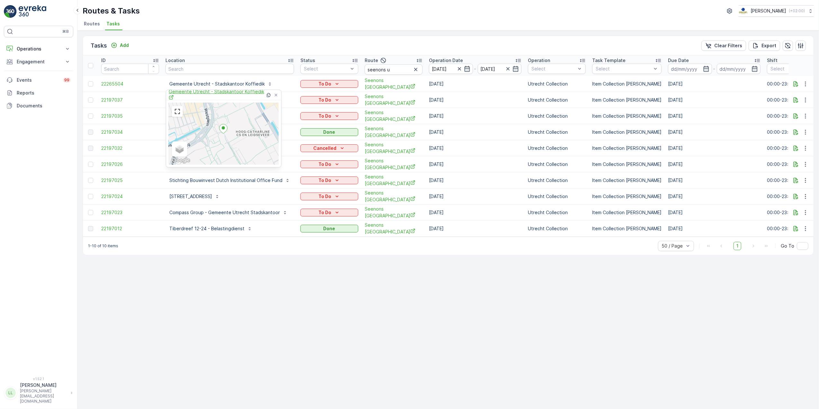
click at [219, 95] on span "Gemeente Utrecht - Stadskantoor Koffiedik" at bounding box center [217, 94] width 97 height 13
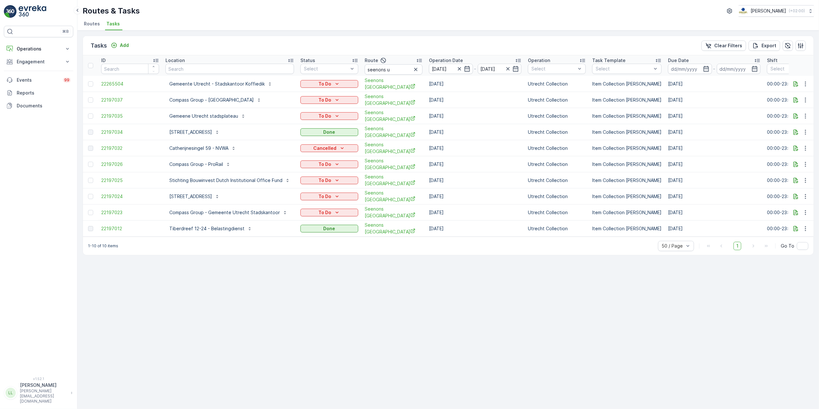
click at [279, 36] on div "Tasks Add Clear Filters Export ID Location Status Select Route seenons u Operat…" at bounding box center [448, 145] width 731 height 219
click at [216, 83] on p "Gemeente Utrecht - Stadskantoor Koffiedik" at bounding box center [216, 84] width 95 height 6
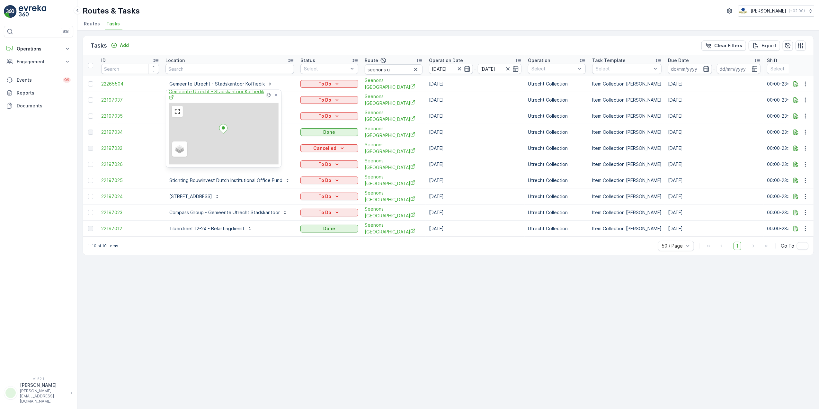
click at [213, 91] on span "Gemeente Utrecht - Stadskantoor Koffiedik" at bounding box center [217, 94] width 97 height 13
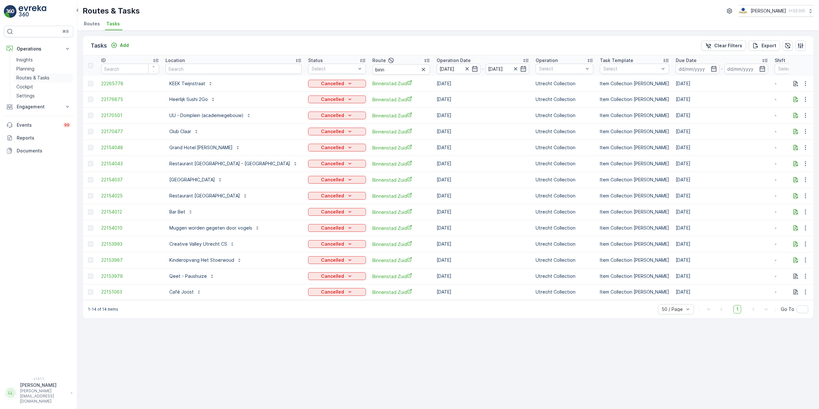
click at [33, 78] on p "Routes & Tasks" at bounding box center [32, 78] width 33 height 6
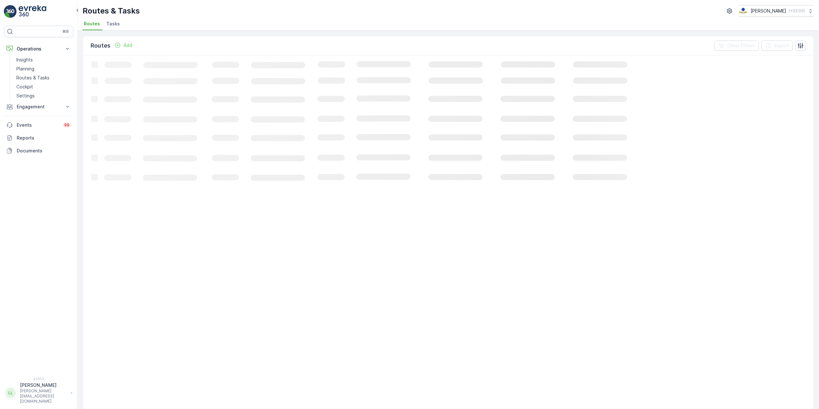
click at [114, 22] on span "Tasks" at bounding box center [112, 24] width 13 height 6
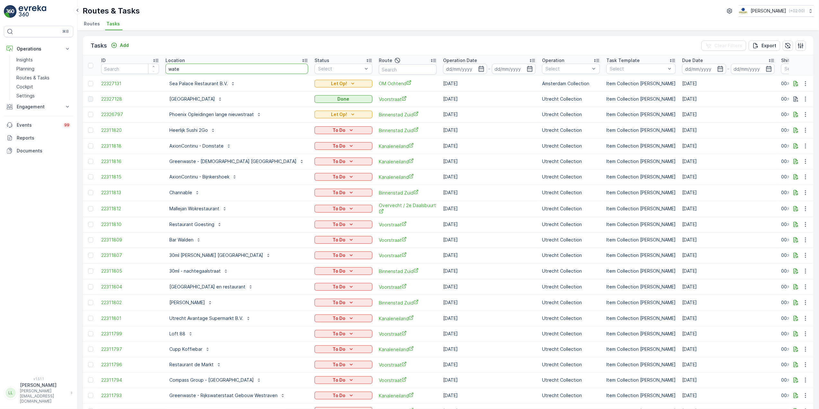
type input "water"
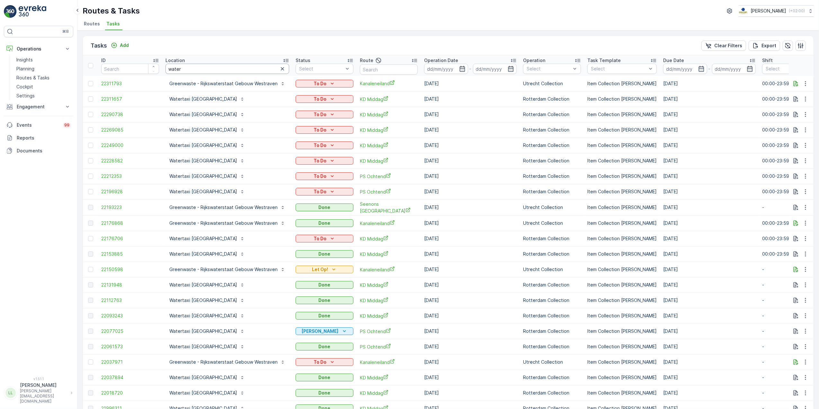
click at [202, 73] on input "water" at bounding box center [227, 69] width 124 height 10
type input "watertax"
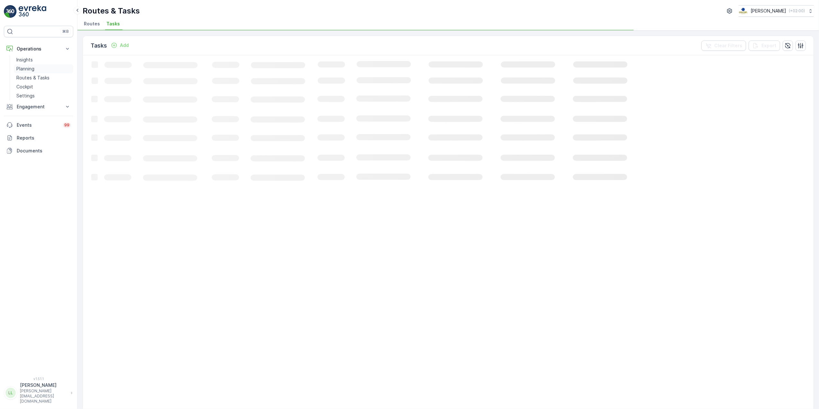
click at [34, 68] on p "Planning" at bounding box center [25, 69] width 18 height 6
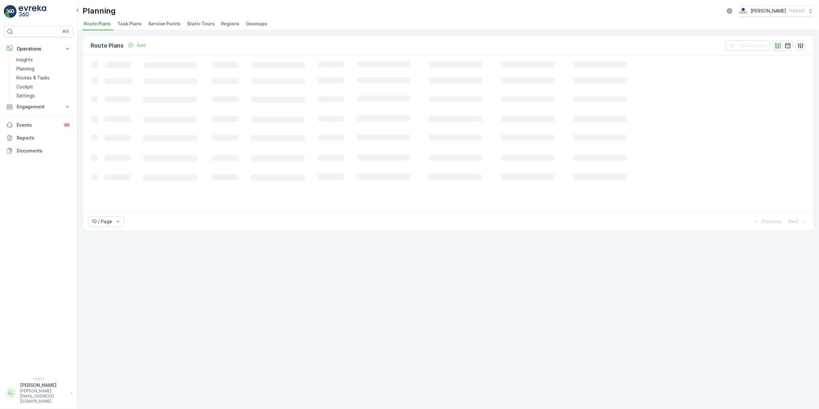
click at [124, 21] on span "Task Plans" at bounding box center [129, 24] width 24 height 6
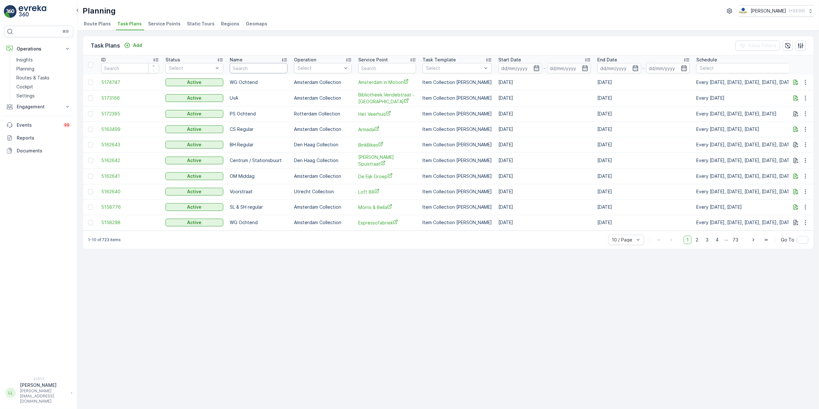
click at [278, 72] on input "text" at bounding box center [259, 68] width 58 height 10
click at [393, 67] on input "text" at bounding box center [387, 68] width 58 height 10
type input "water"
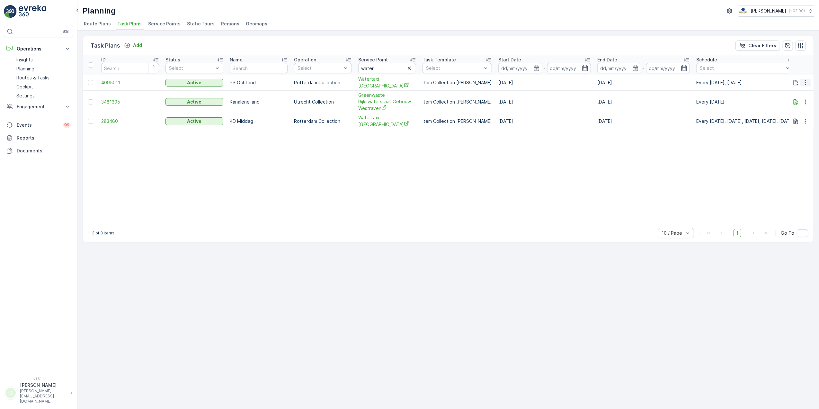
click at [806, 84] on icon "button" at bounding box center [805, 82] width 6 height 6
click at [802, 90] on span "See More Details" at bounding box center [797, 92] width 37 height 6
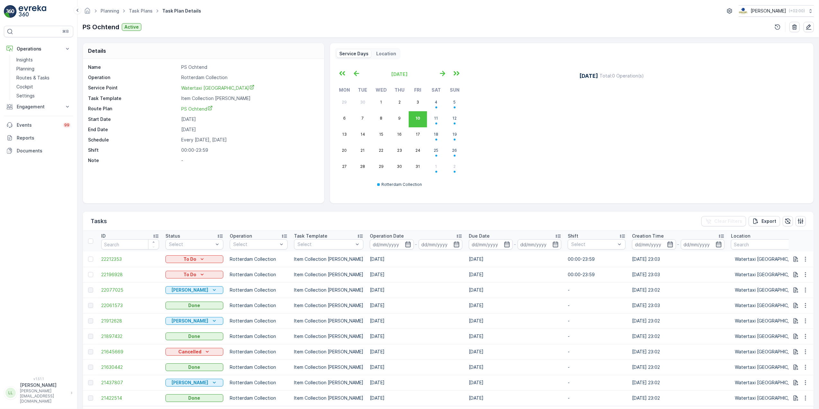
scroll to position [24, 0]
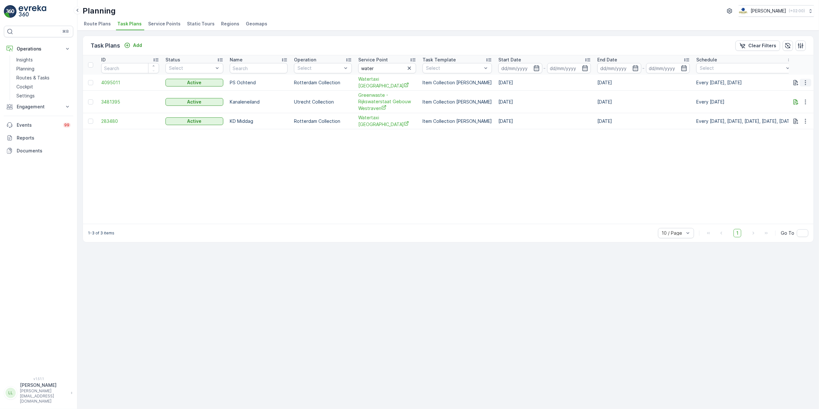
click at [803, 85] on icon "button" at bounding box center [805, 82] width 6 height 6
click at [796, 102] on span "Edit Task Plan" at bounding box center [794, 101] width 30 height 6
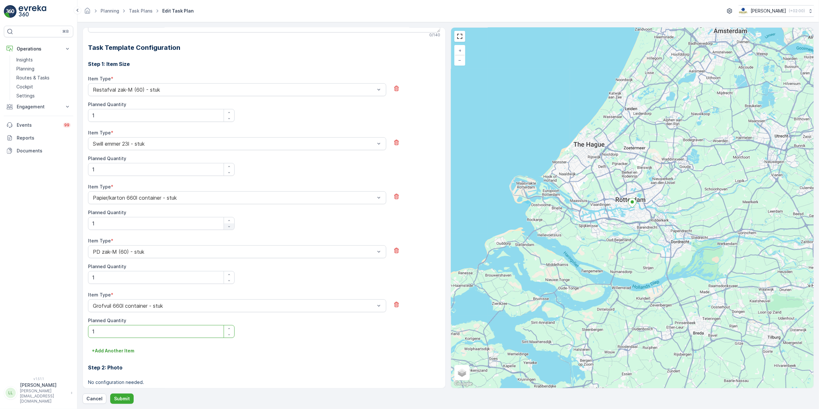
scroll to position [194, 0]
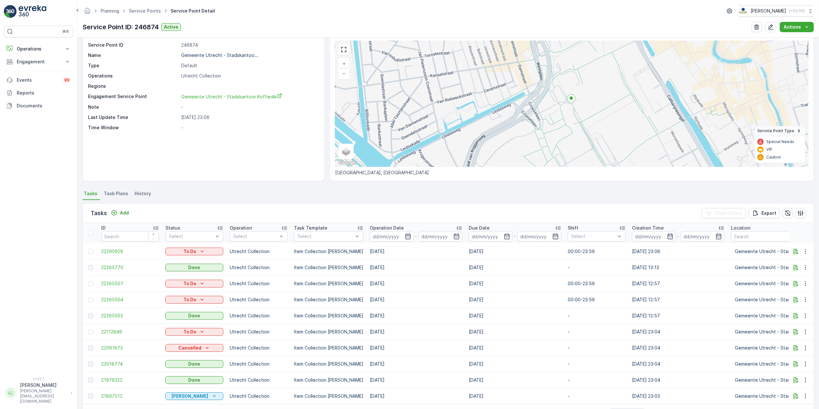
scroll to position [41, 0]
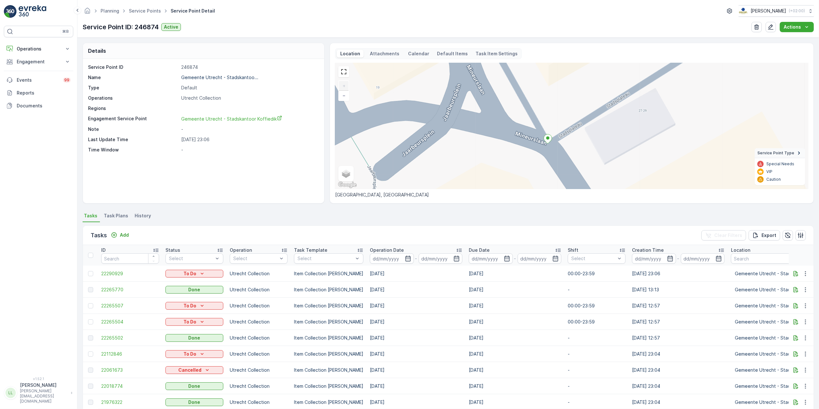
drag, startPoint x: 557, startPoint y: 132, endPoint x: 552, endPoint y: 139, distance: 8.0
click at [552, 139] on div "+ − Satellite Roadmap Terrain Hybrid Leaflet Keyboard shortcuts Map Data Map da…" at bounding box center [571, 126] width 473 height 126
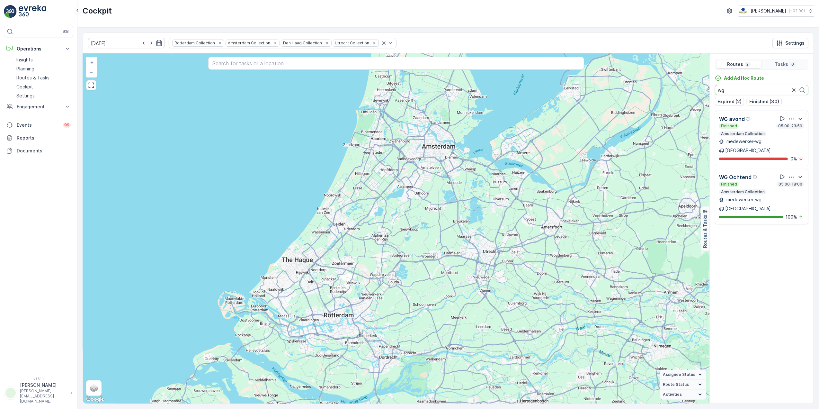
drag, startPoint x: 734, startPoint y: 93, endPoint x: 707, endPoint y: 96, distance: 27.4
click at [707, 96] on div "+ − Satellite Roadmap Terrain Hybrid Leaflet Keyboard shortcuts Map Data Map da…" at bounding box center [448, 228] width 730 height 349
drag, startPoint x: 729, startPoint y: 90, endPoint x: 689, endPoint y: 100, distance: 40.6
click at [691, 98] on div "+ − Satellite Roadmap Terrain Hybrid Leaflet Keyboard shortcuts Map Data Map da…" at bounding box center [448, 228] width 730 height 349
type input "ndsm"
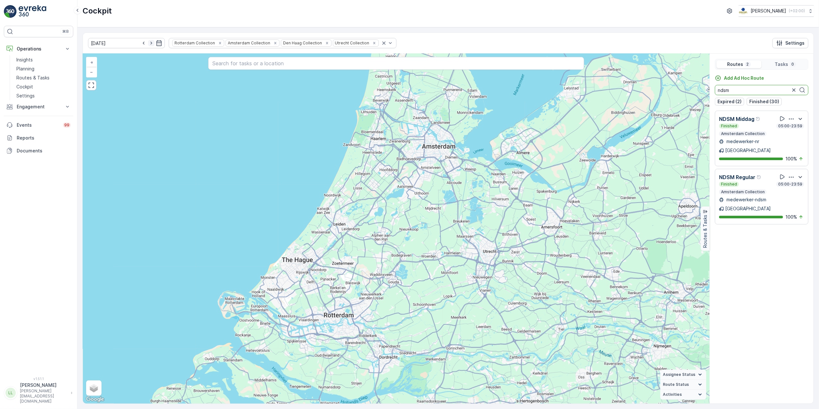
click at [148, 44] on icon "button" at bounding box center [151, 43] width 6 height 6
type input "[DATE]"
